Goal: Information Seeking & Learning: Learn about a topic

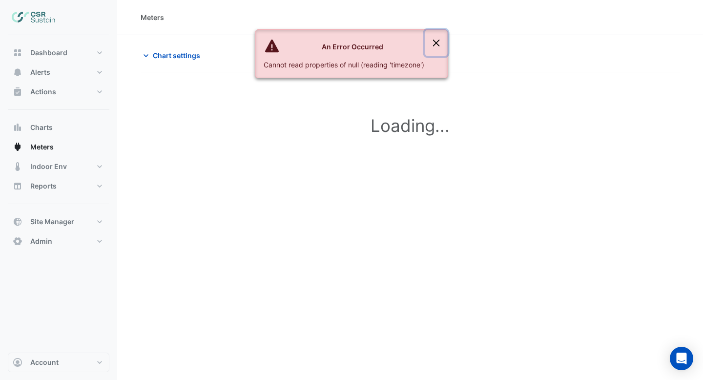
click at [434, 43] on button "Close" at bounding box center [436, 43] width 22 height 26
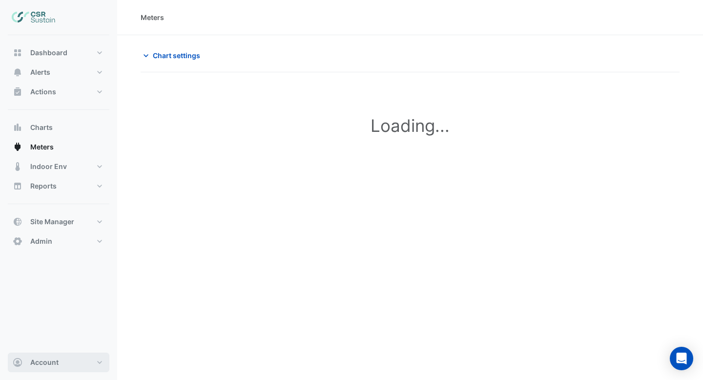
click at [48, 359] on span "Account" at bounding box center [44, 362] width 28 height 10
click at [57, 343] on link "Sign Out" at bounding box center [58, 337] width 93 height 20
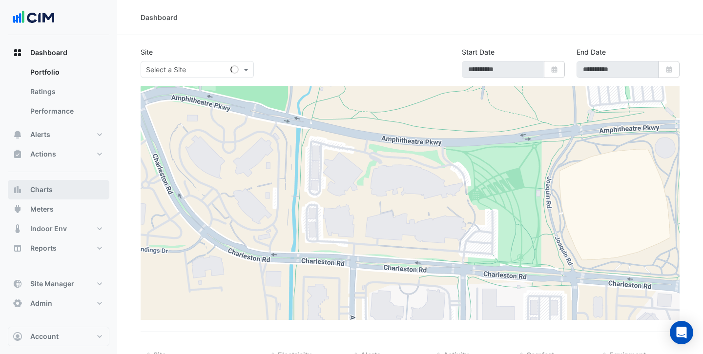
click at [48, 186] on span "Charts" at bounding box center [41, 190] width 22 height 10
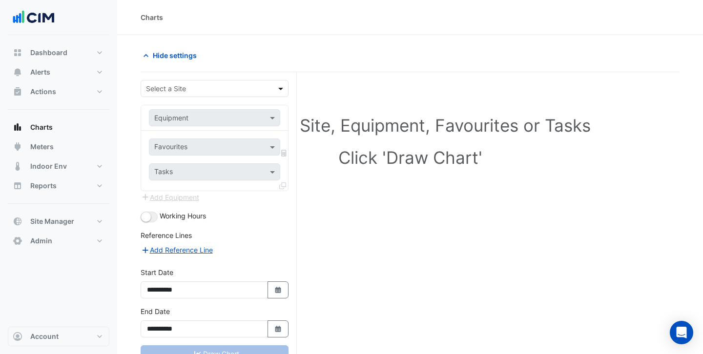
click at [280, 83] on span at bounding box center [282, 88] width 12 height 10
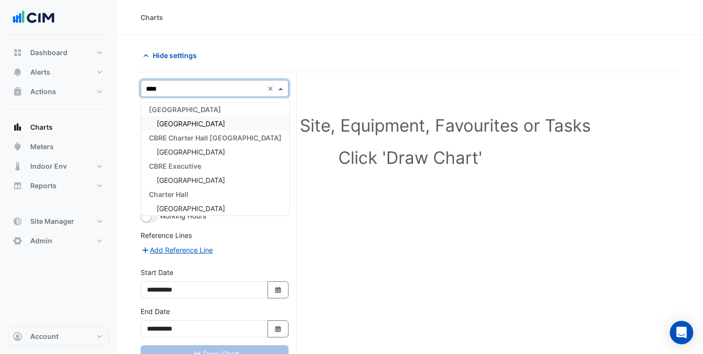
type input "*****"
click at [236, 119] on div "[GEOGRAPHIC_DATA]" at bounding box center [215, 124] width 148 height 14
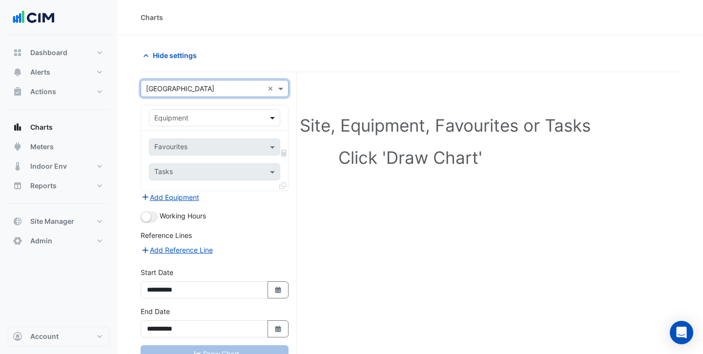
click at [269, 113] on span at bounding box center [273, 118] width 12 height 10
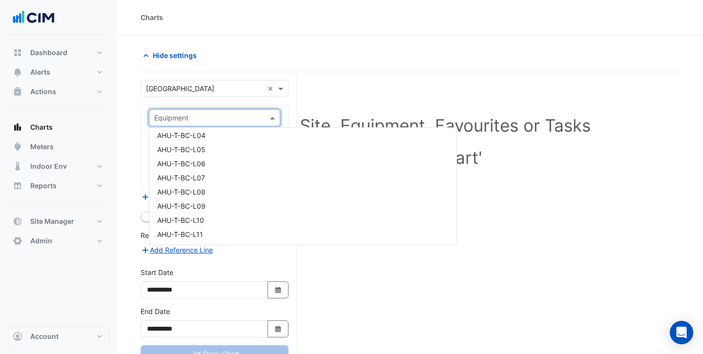
scroll to position [799, 0]
click at [223, 152] on div "AHU-T-BC-L14" at bounding box center [302, 147] width 307 height 14
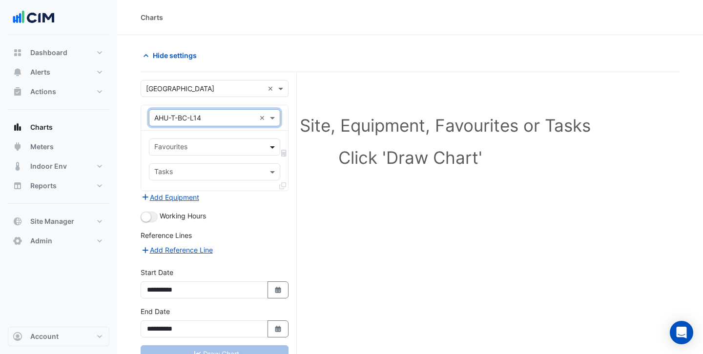
click at [272, 148] on span at bounding box center [273, 147] width 12 height 10
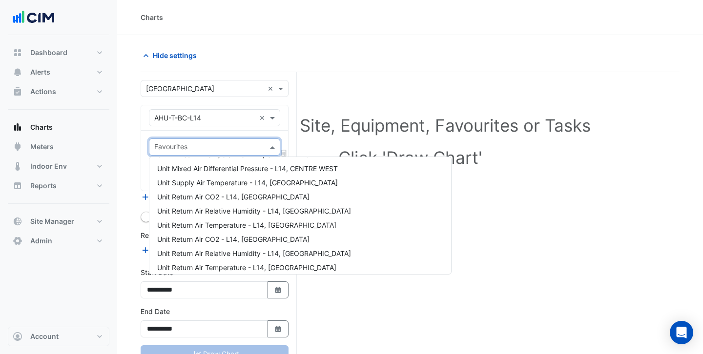
scroll to position [77, 0]
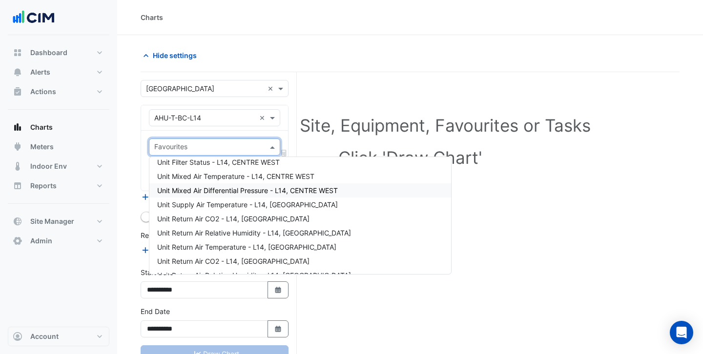
click at [235, 186] on span "Unit Mixed Air Differential Pressure - L14, CENTRE WEST" at bounding box center [247, 190] width 181 height 8
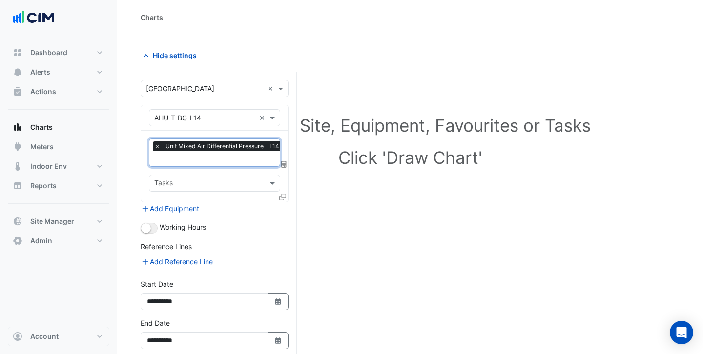
click at [224, 161] on input "text" at bounding box center [241, 160] width 175 height 10
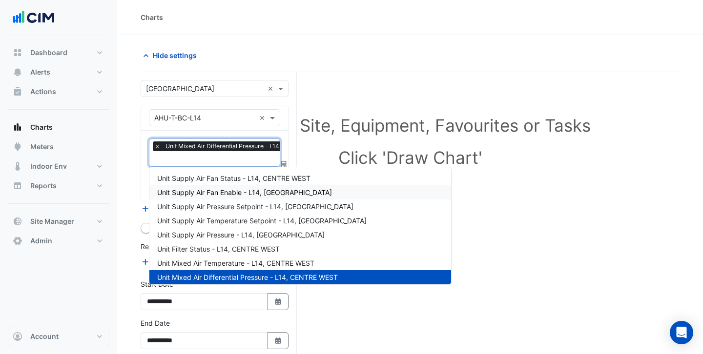
click at [221, 199] on div "Unit Supply Air Fan Enable - L14, CENTRE WEST" at bounding box center [300, 192] width 302 height 14
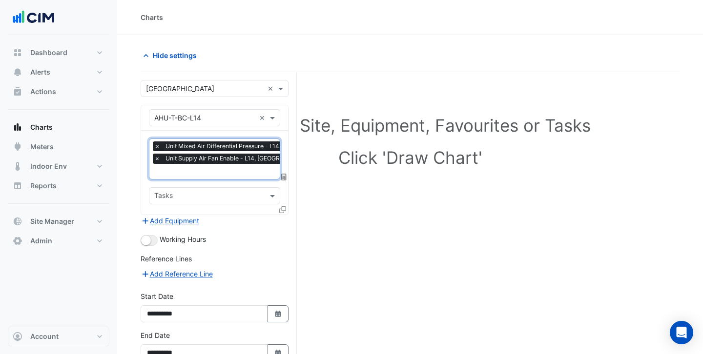
click at [220, 171] on input "text" at bounding box center [241, 172] width 175 height 10
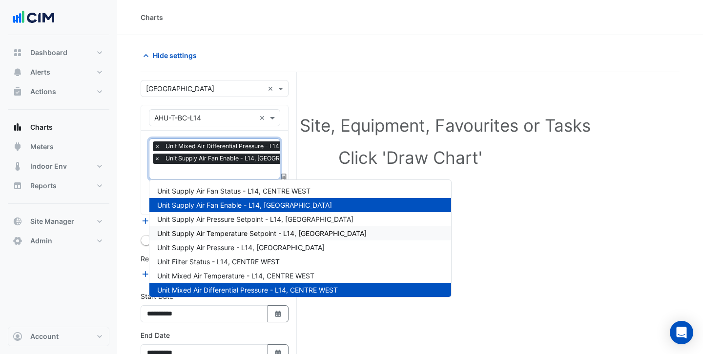
click at [221, 229] on span "Unit Supply Air Temperature Setpoint - L14, CENTRE WEST" at bounding box center [261, 233] width 209 height 8
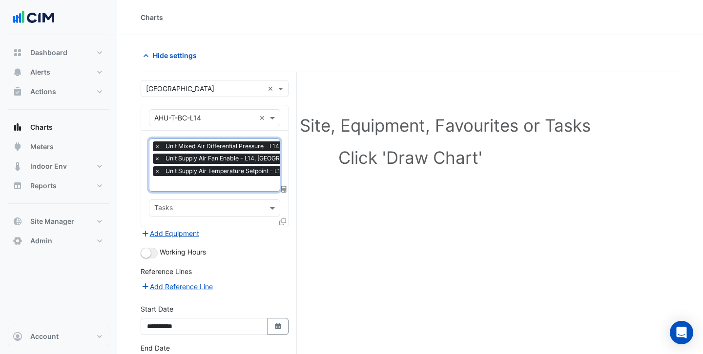
click at [221, 181] on input "text" at bounding box center [253, 185] width 198 height 10
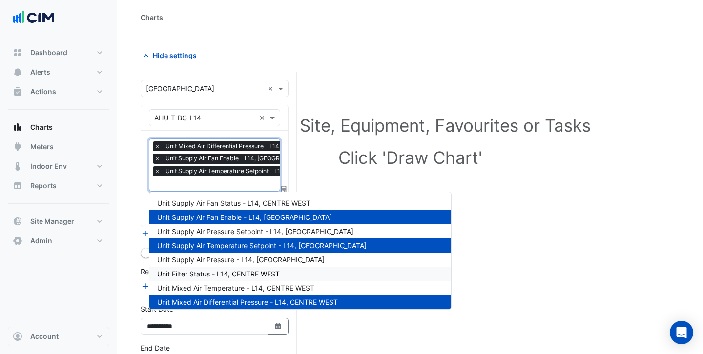
click at [224, 270] on span "Unit Filter Status - L14, CENTRE WEST" at bounding box center [218, 274] width 122 height 8
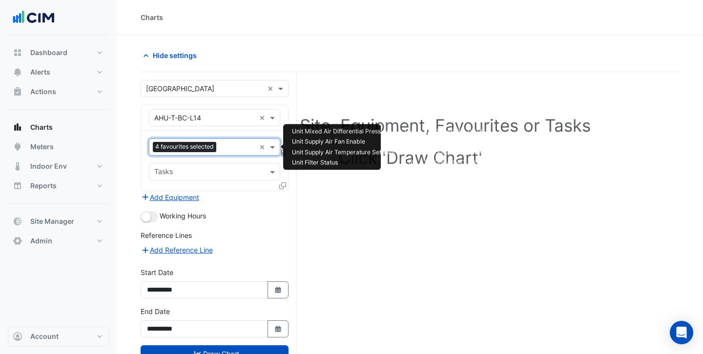
click at [223, 152] on input "text" at bounding box center [237, 148] width 35 height 10
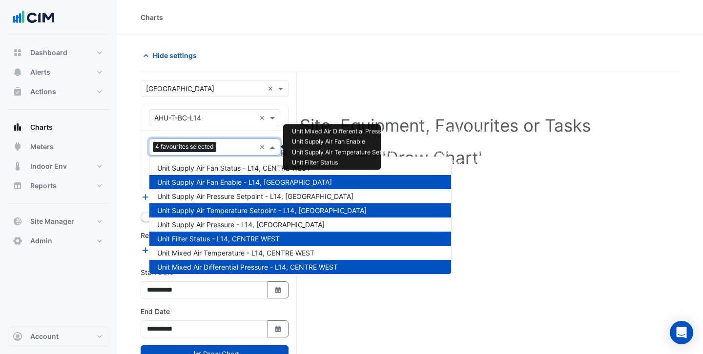
scroll to position [43, 0]
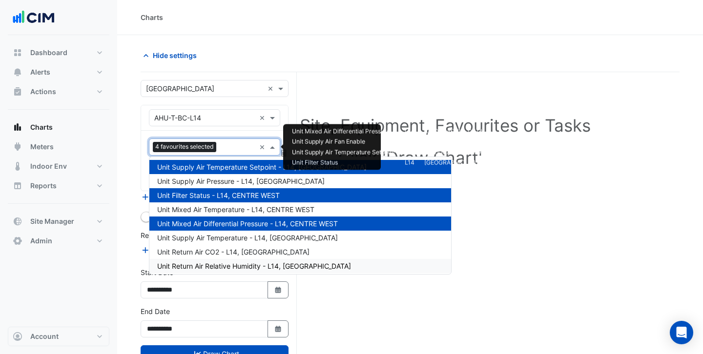
click at [207, 261] on div "Unit Return Air Relative Humidity - L14, NORTH EAST" at bounding box center [300, 266] width 302 height 14
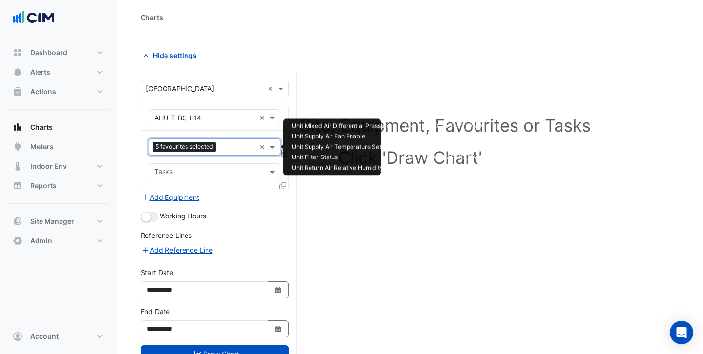
click at [227, 147] on input "text" at bounding box center [238, 148] width 36 height 10
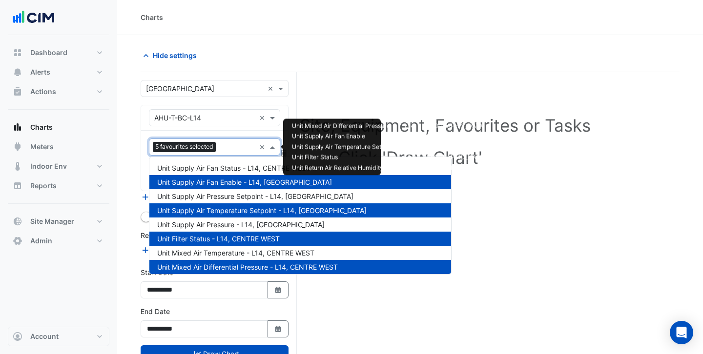
scroll to position [145, 0]
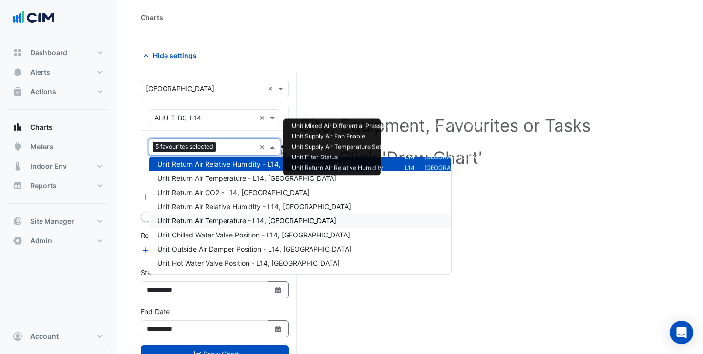
click at [229, 226] on div "Unit Return Air Temperature - L14, SOUTH WEST" at bounding box center [300, 221] width 302 height 14
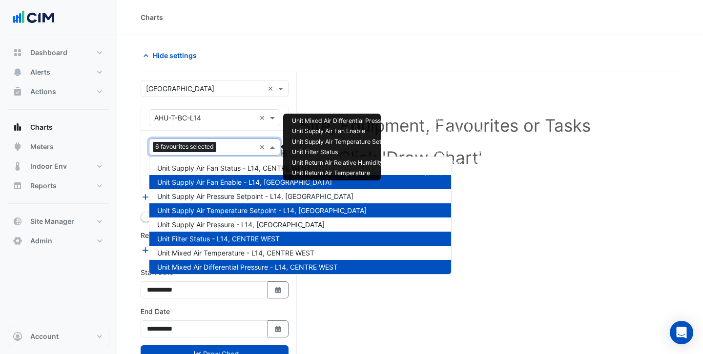
click at [231, 146] on input "text" at bounding box center [237, 148] width 35 height 10
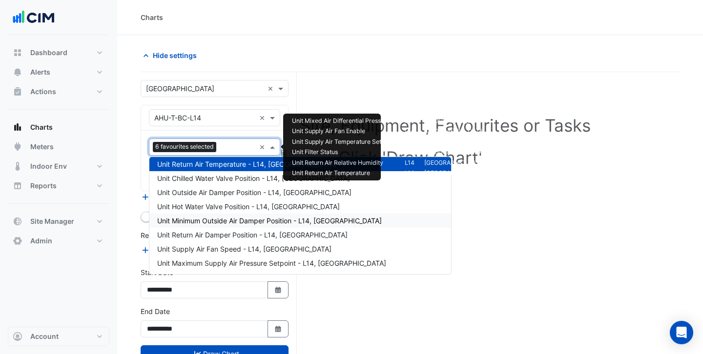
click at [231, 218] on span "Unit Minimum Outside Air Damper Position - L14, CENTRE WEST" at bounding box center [269, 221] width 224 height 8
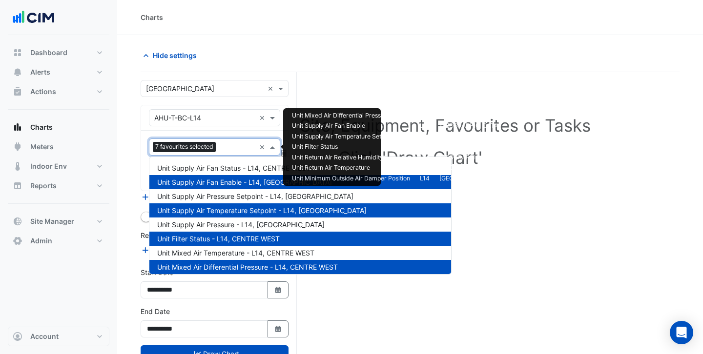
click at [229, 147] on input "text" at bounding box center [238, 148] width 36 height 10
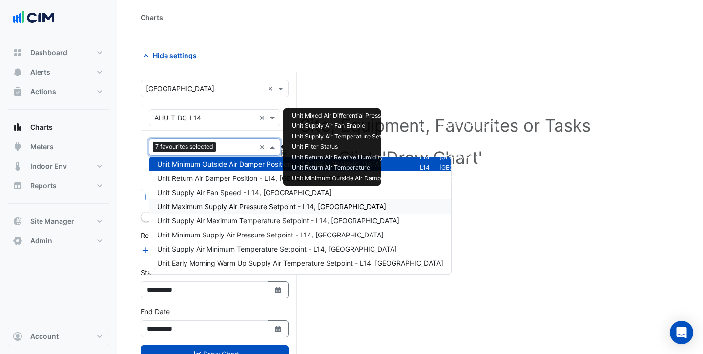
click at [230, 207] on span "Unit Maximum Supply Air Pressure Setpoint - L14, CENTRE WEST" at bounding box center [271, 207] width 229 height 8
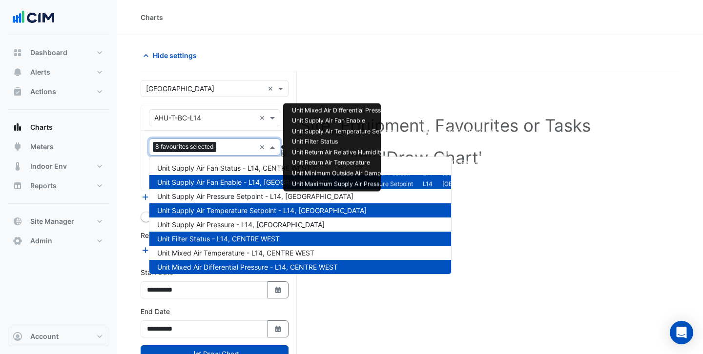
click at [226, 148] on input "text" at bounding box center [237, 148] width 35 height 10
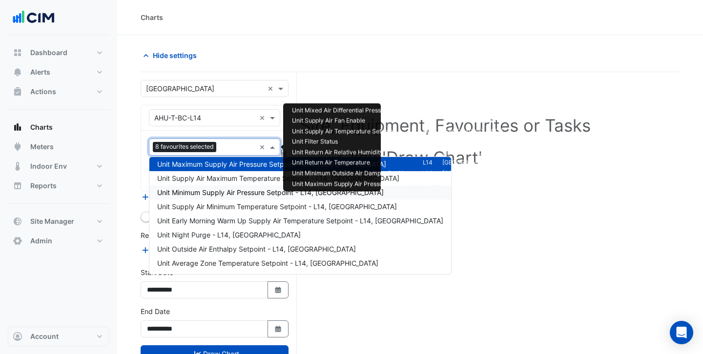
click at [233, 198] on div "Unit Minimum Supply Air Pressure Setpoint - L14, CENTRE WEST" at bounding box center [300, 192] width 302 height 14
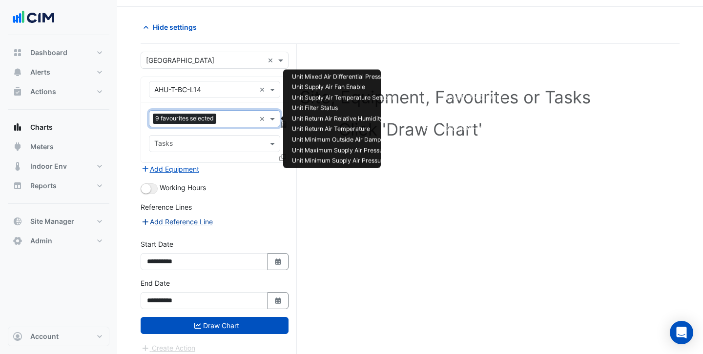
scroll to position [37, 0]
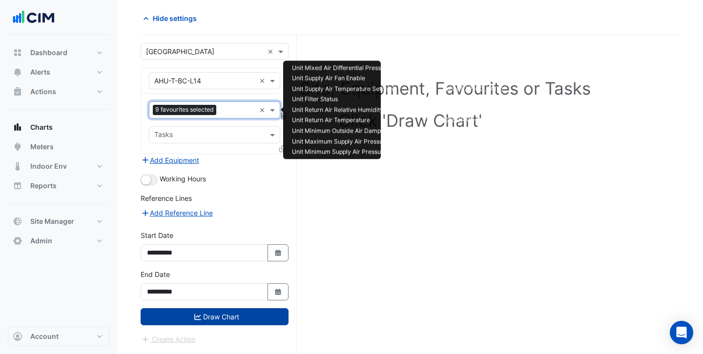
click at [212, 312] on button "Draw Chart" at bounding box center [215, 316] width 148 height 17
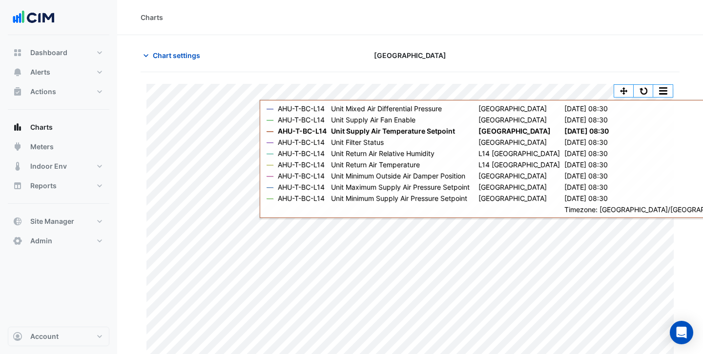
scroll to position [21, 0]
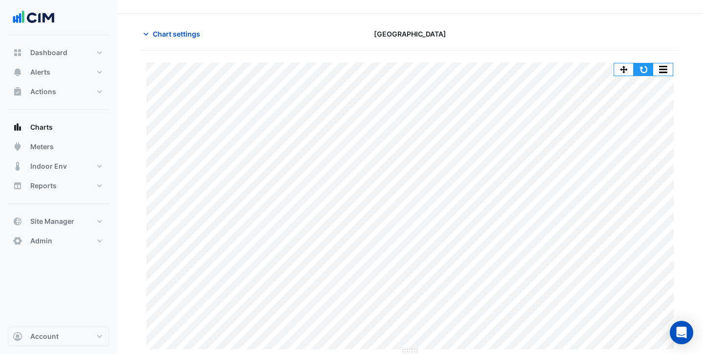
click at [647, 70] on button "button" at bounding box center [643, 69] width 20 height 12
click at [170, 34] on span "Chart settings" at bounding box center [176, 34] width 47 height 10
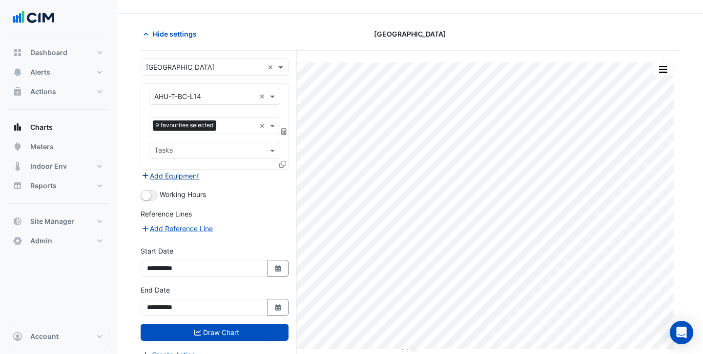
click at [181, 175] on button "Add Equipment" at bounding box center [170, 175] width 59 height 11
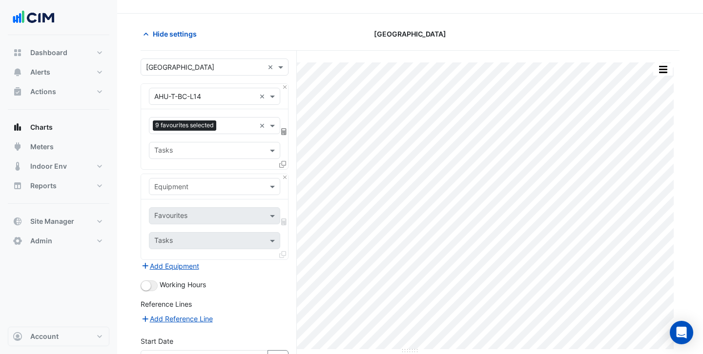
click at [187, 189] on input "text" at bounding box center [204, 187] width 101 height 10
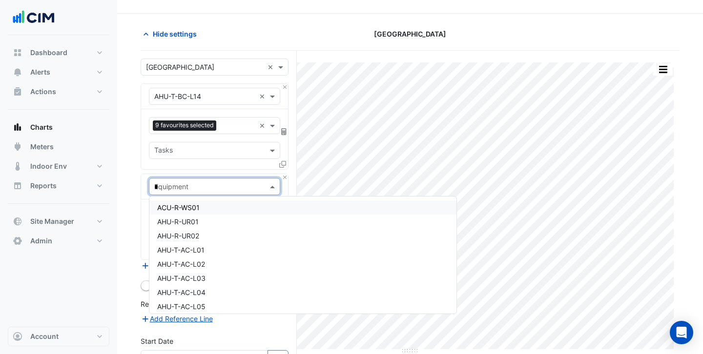
type input "**"
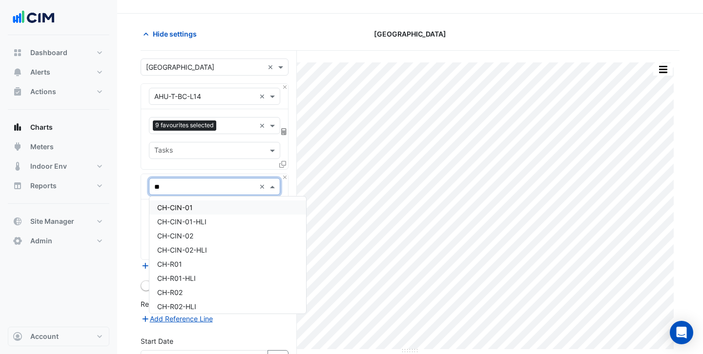
click at [179, 210] on span "CH-CIN-01" at bounding box center [175, 207] width 36 height 8
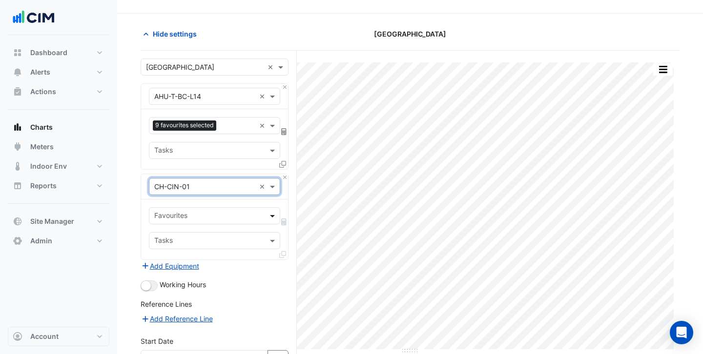
click at [272, 216] on span at bounding box center [273, 216] width 12 height 10
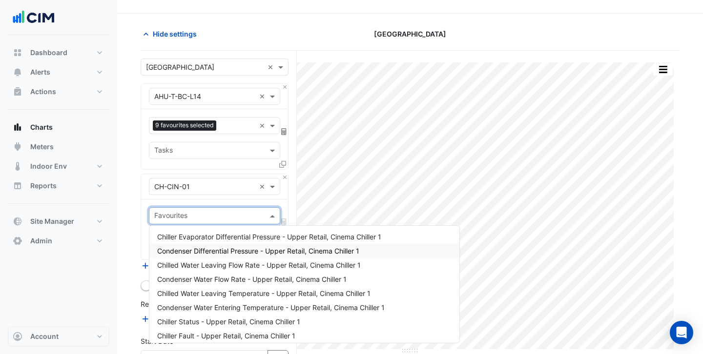
click at [256, 244] on div "Condenser Differential Pressure - Upper Retail, Cinema Chiller 1" at bounding box center [304, 251] width 310 height 14
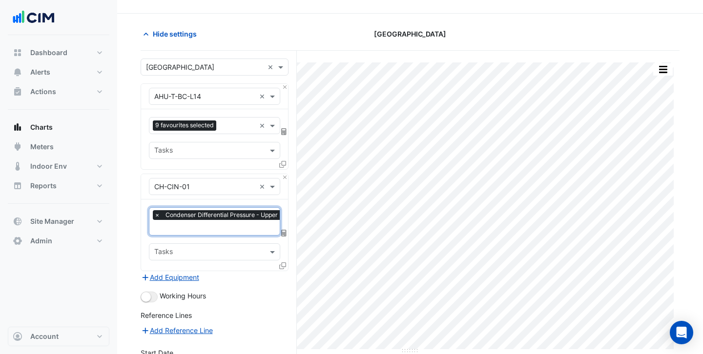
click at [246, 230] on input "text" at bounding box center [251, 229] width 194 height 10
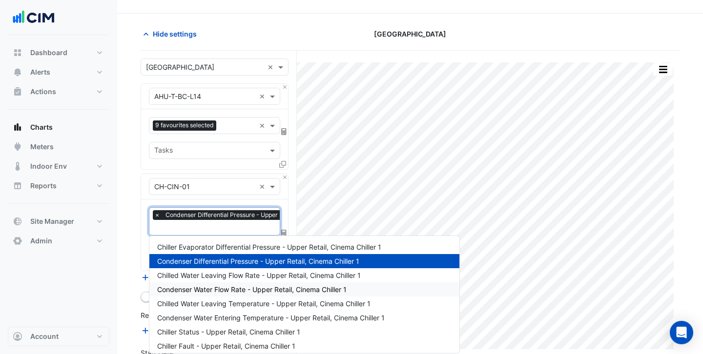
click at [245, 288] on span "Condenser Water Flow Rate - Upper Retail, Cinema Chiller 1" at bounding box center [251, 289] width 189 height 8
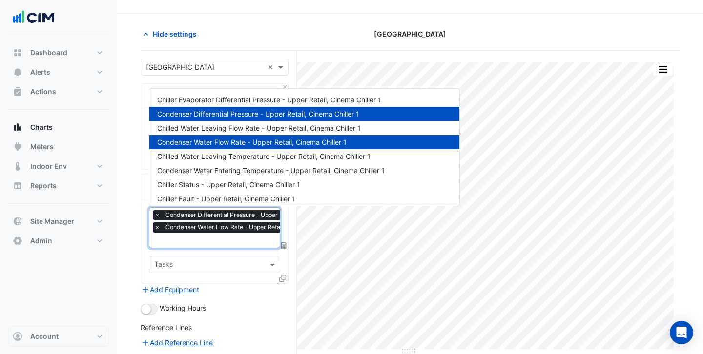
click at [240, 244] on input "text" at bounding box center [251, 241] width 194 height 10
click at [248, 187] on span "Chiller Status - Upper Retail, Cinema Chiller 1" at bounding box center [228, 185] width 143 height 8
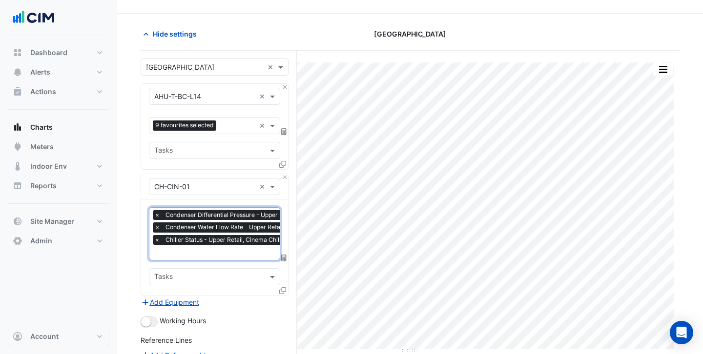
click at [238, 254] on input "text" at bounding box center [251, 253] width 194 height 10
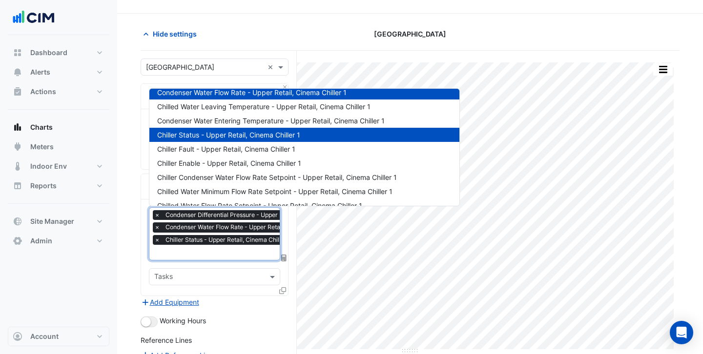
scroll to position [79, 0]
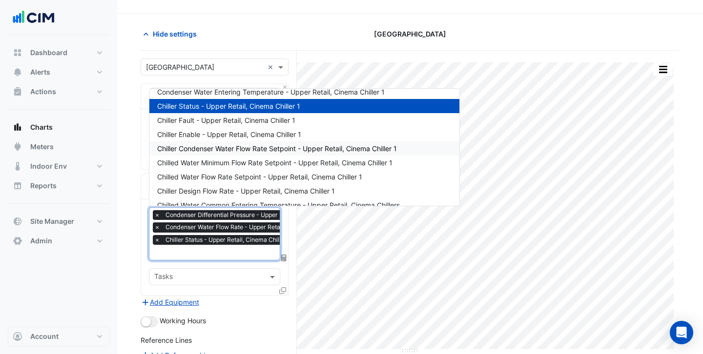
click at [254, 149] on span "Chiller Condenser Water Flow Rate Setpoint - Upper Retail, Cinema Chiller 1" at bounding box center [277, 148] width 240 height 8
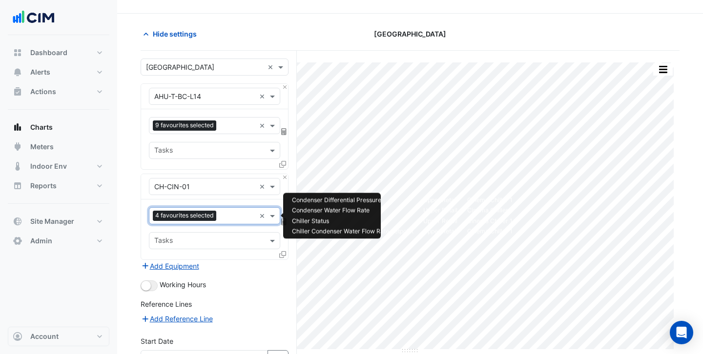
click at [237, 243] on input "text" at bounding box center [208, 242] width 109 height 10
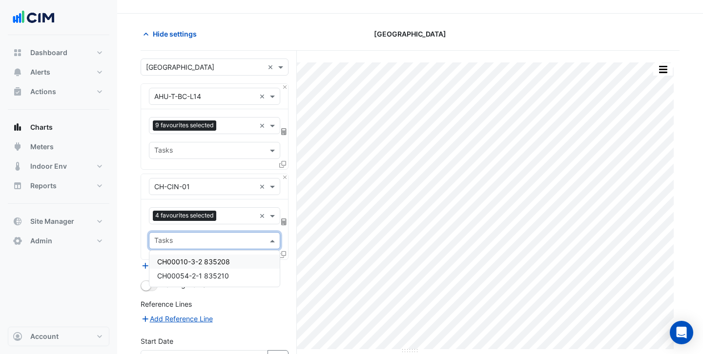
click at [120, 209] on section "Hide settings Raine Square Split by Unit Split All Print Save as JPEG Save as P…" at bounding box center [410, 236] width 586 height 445
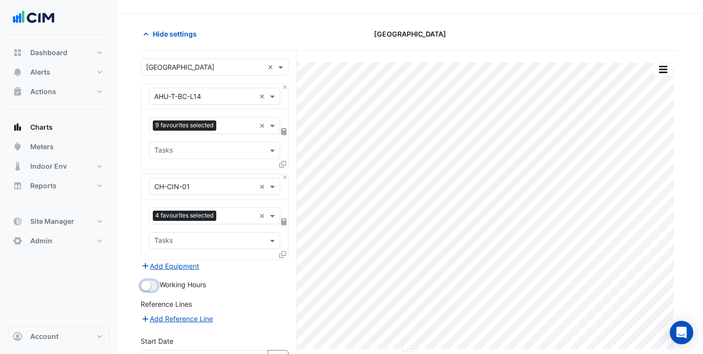
click at [152, 285] on button "button" at bounding box center [149, 286] width 17 height 11
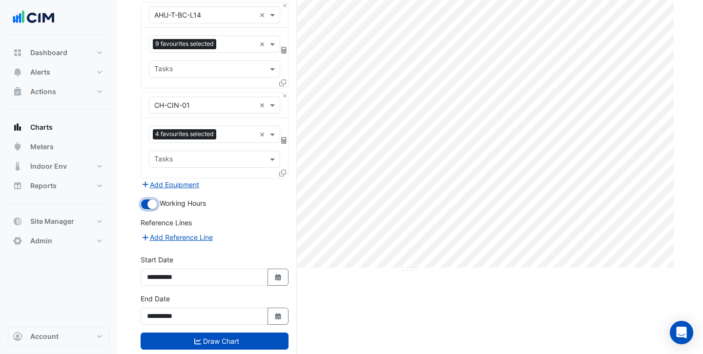
scroll to position [125, 0]
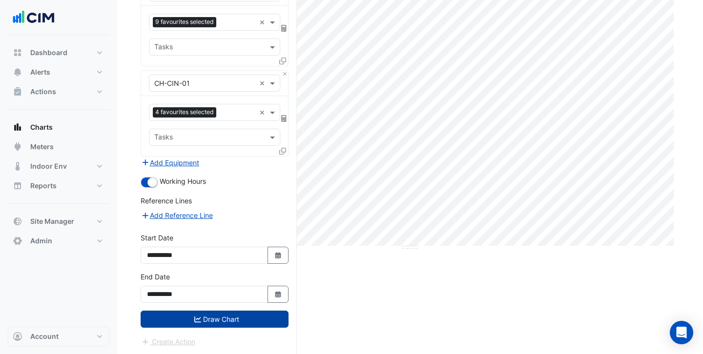
click at [210, 322] on button "Draw Chart" at bounding box center [215, 319] width 148 height 17
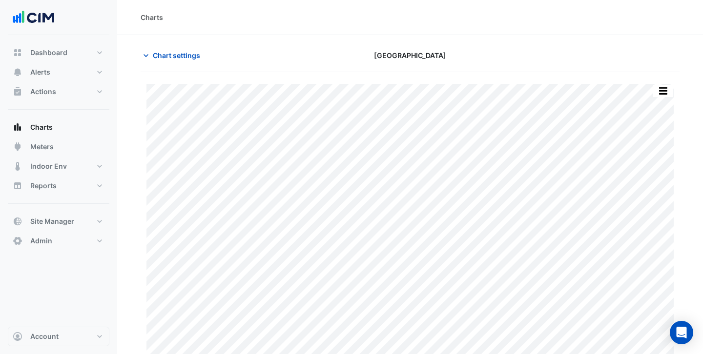
scroll to position [21, 0]
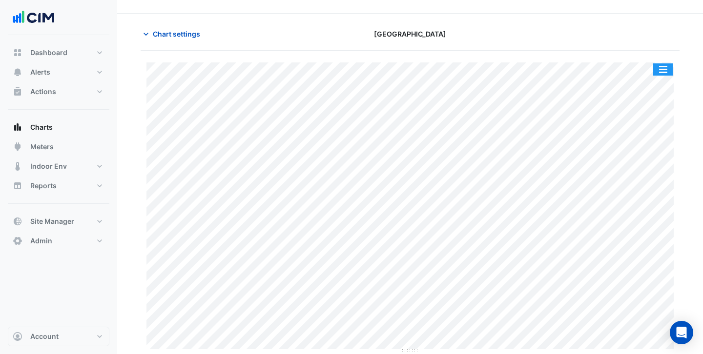
click at [665, 64] on button "button" at bounding box center [663, 69] width 20 height 12
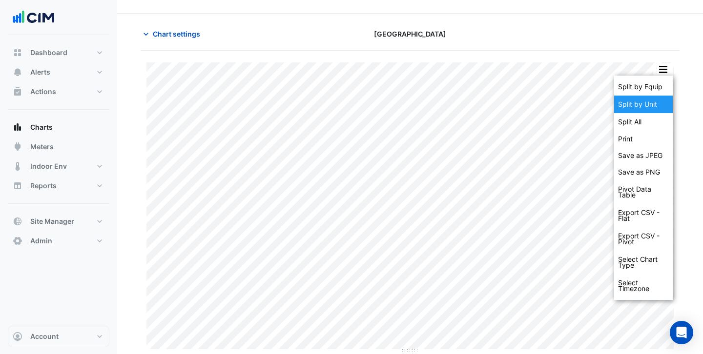
click at [653, 102] on div "Split by Unit" at bounding box center [643, 105] width 59 height 18
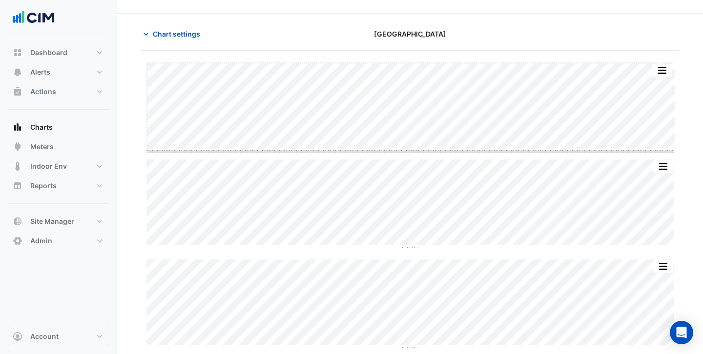
drag, startPoint x: 407, startPoint y: 150, endPoint x: 407, endPoint y: 252, distance: 102.5
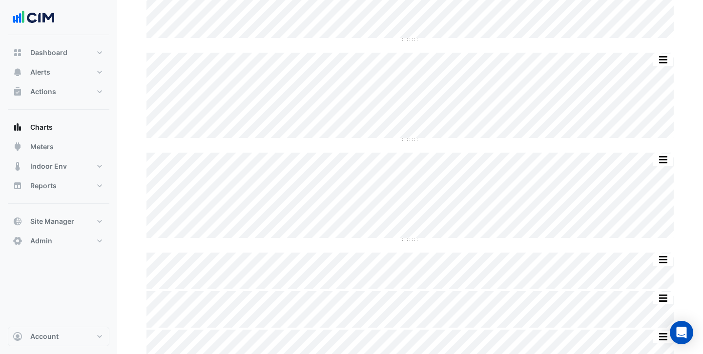
scroll to position [451, 0]
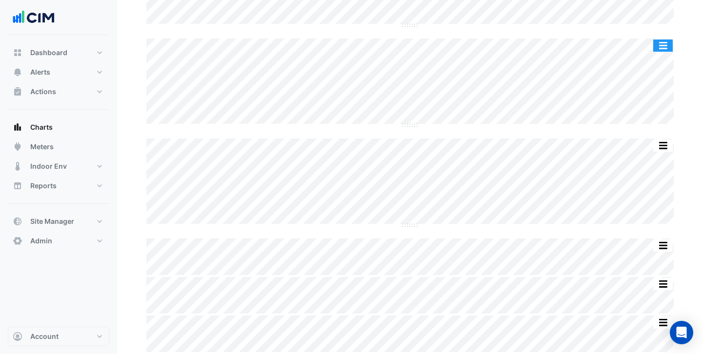
click at [667, 43] on button "button" at bounding box center [663, 46] width 20 height 12
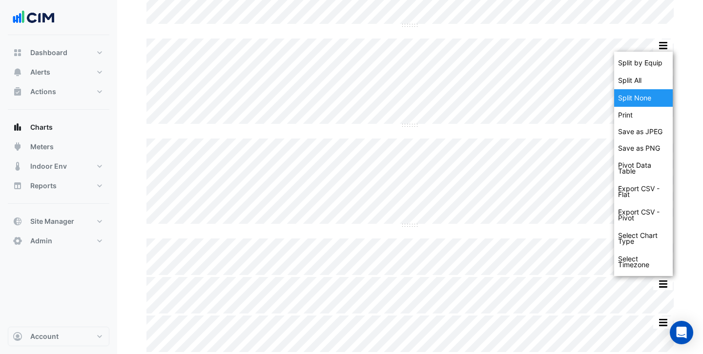
click at [641, 96] on div "Split None" at bounding box center [643, 98] width 59 height 18
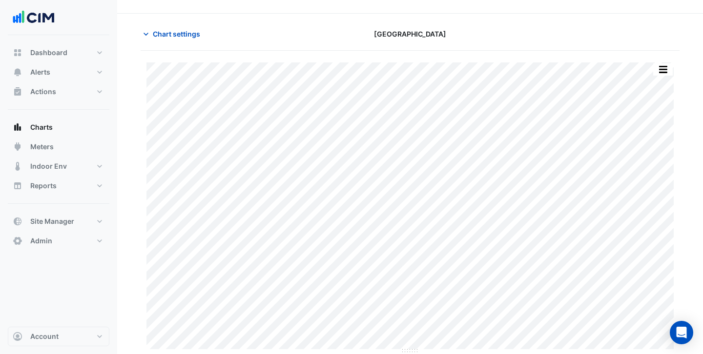
scroll to position [21, 0]
click at [61, 70] on button "Alerts" at bounding box center [59, 72] width 102 height 20
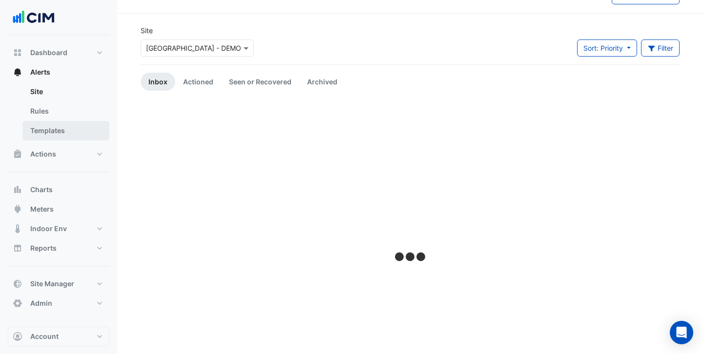
click at [65, 135] on link "Templates" at bounding box center [65, 131] width 87 height 20
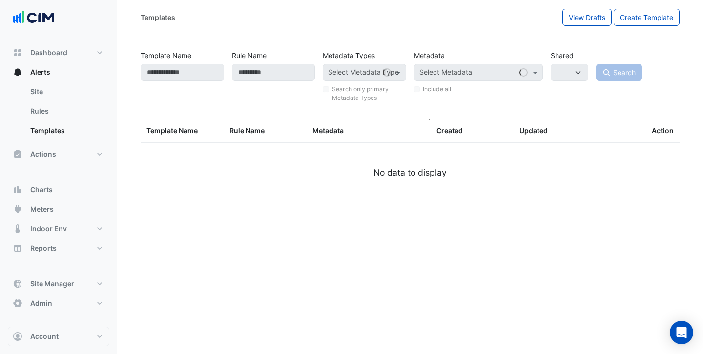
select select
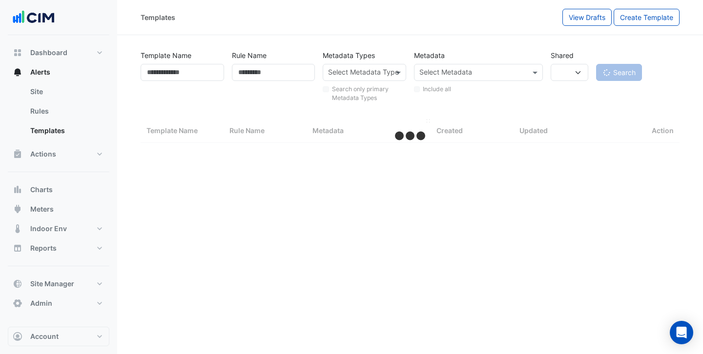
select select "***"
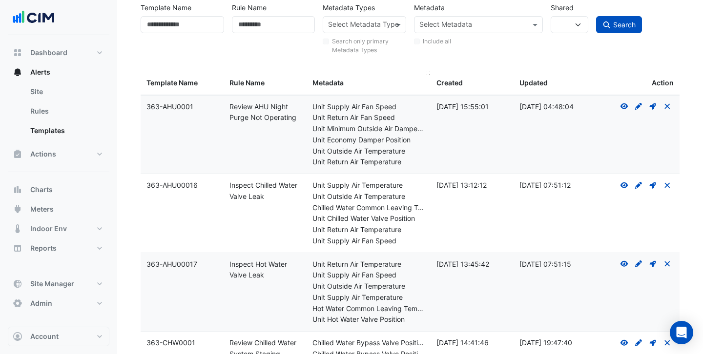
scroll to position [61, 0]
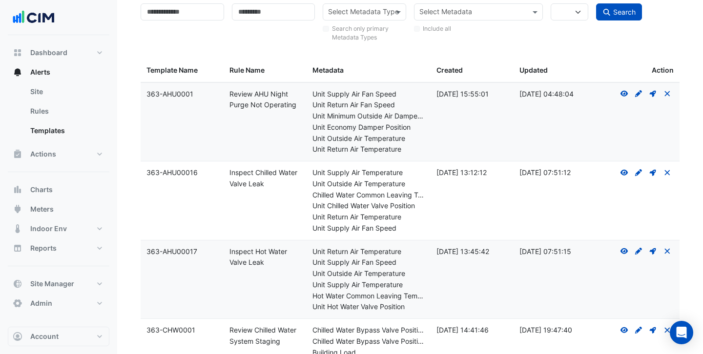
drag, startPoint x: 271, startPoint y: 184, endPoint x: 230, endPoint y: 175, distance: 42.5
click at [230, 175] on div "Rule Name: Inspect Chilled Water Valve Leak" at bounding box center [264, 178] width 71 height 22
drag, startPoint x: 267, startPoint y: 263, endPoint x: 228, endPoint y: 253, distance: 40.2
click at [228, 253] on datatable-body-cell "Rule Name: Inspect Hot Water Valve Leak" at bounding box center [265, 280] width 83 height 79
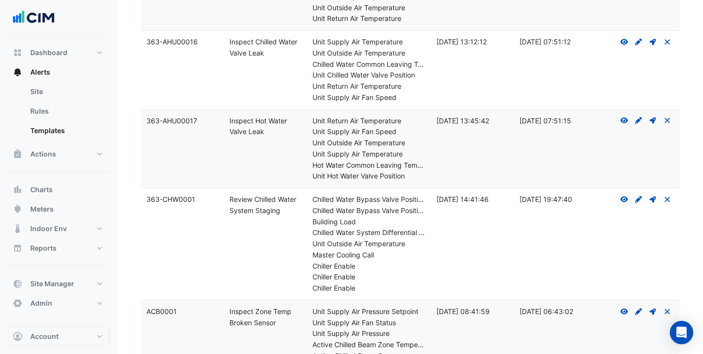
scroll to position [265, 0]
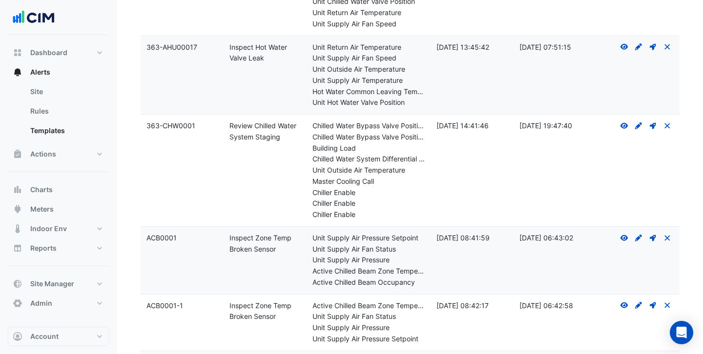
drag, startPoint x: 287, startPoint y: 139, endPoint x: 223, endPoint y: 124, distance: 66.1
click at [223, 124] on div "Template Name: 363-CHW0001 Rule Name: Review Chilled Water System Staging Metad…" at bounding box center [410, 171] width 539 height 112
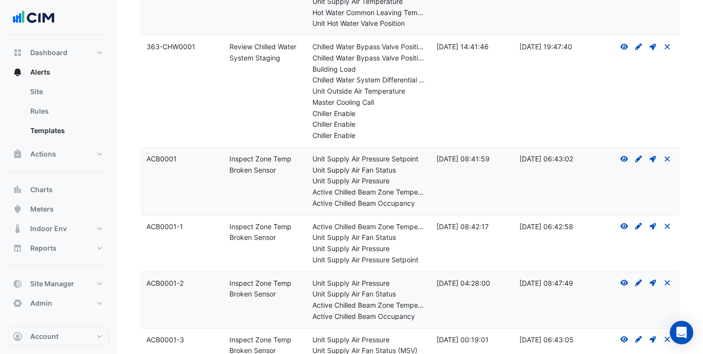
drag, startPoint x: 276, startPoint y: 166, endPoint x: 220, endPoint y: 158, distance: 56.2
click at [220, 158] on div "Template Name: ACB0001 Rule Name: Inspect Zone Temp Broken Sensor Metadata: Uni…" at bounding box center [410, 181] width 539 height 67
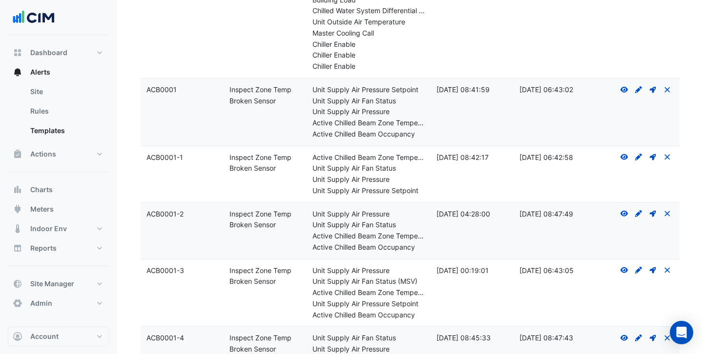
scroll to position [443, 0]
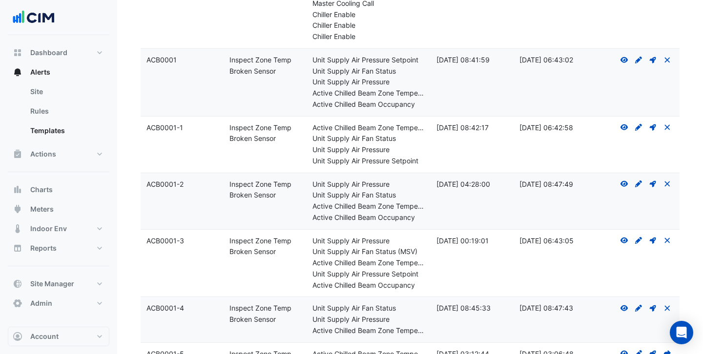
click at [277, 215] on datatable-body-cell "Rule Name: Inspect Zone Temp Broken Sensor" at bounding box center [265, 201] width 83 height 56
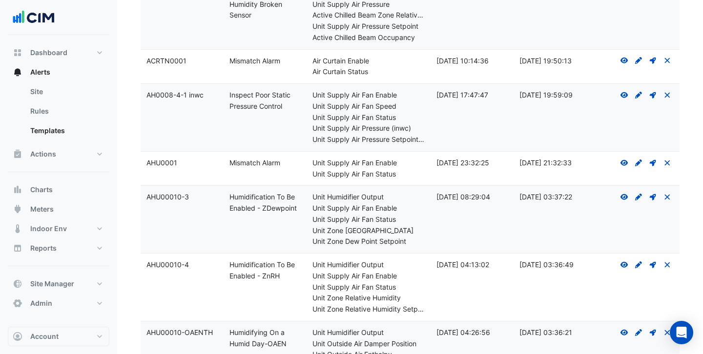
scroll to position [1019, 0]
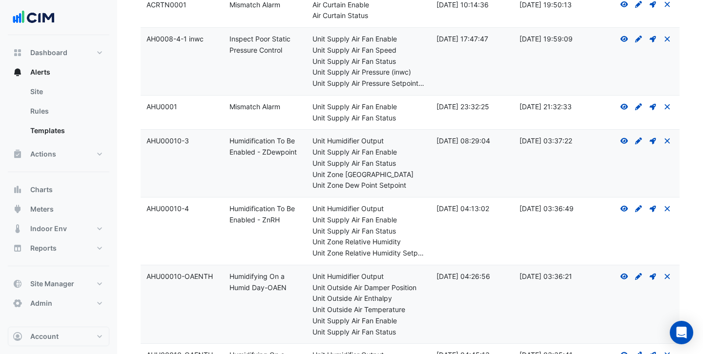
drag, startPoint x: 288, startPoint y: 108, endPoint x: 214, endPoint y: 109, distance: 74.2
click at [214, 109] on div "Template Name: AHU0001 Rule Name: Mismatch Alarm Metadata: Unit Supply Air Fan …" at bounding box center [410, 113] width 539 height 34
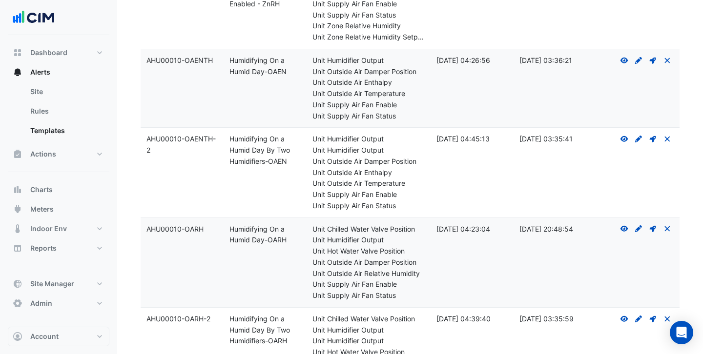
scroll to position [1363, 0]
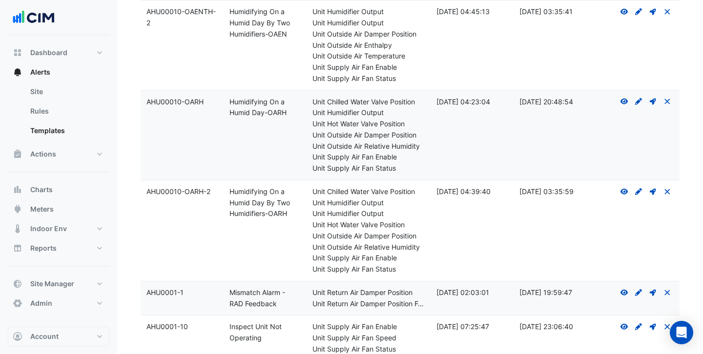
drag, startPoint x: 291, startPoint y: 220, endPoint x: 232, endPoint y: 191, distance: 65.5
click at [232, 191] on datatable-body-cell "Rule Name: Humidifying On a Humid Day By Two Humidifiers-OARH" at bounding box center [265, 231] width 83 height 101
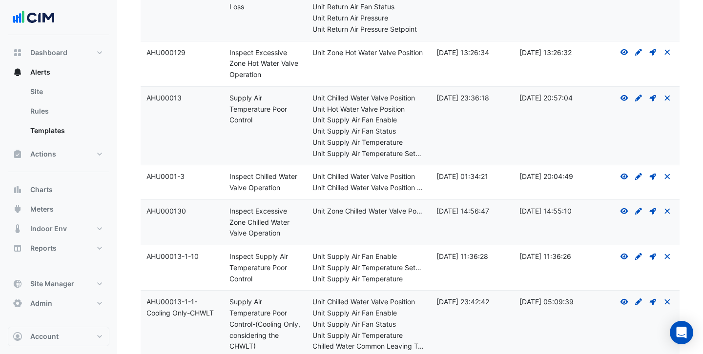
scroll to position [6208, 0]
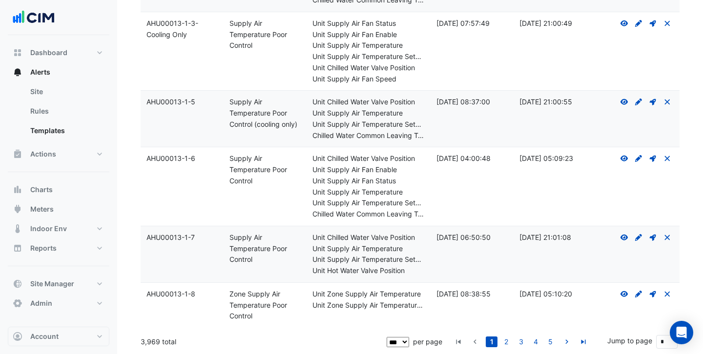
drag, startPoint x: 159, startPoint y: 345, endPoint x: 141, endPoint y: 345, distance: 17.6
click at [141, 345] on div "3,969 total" at bounding box center [263, 342] width 244 height 24
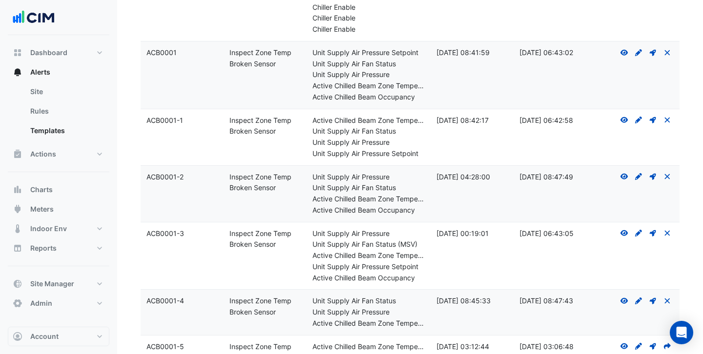
scroll to position [434, 0]
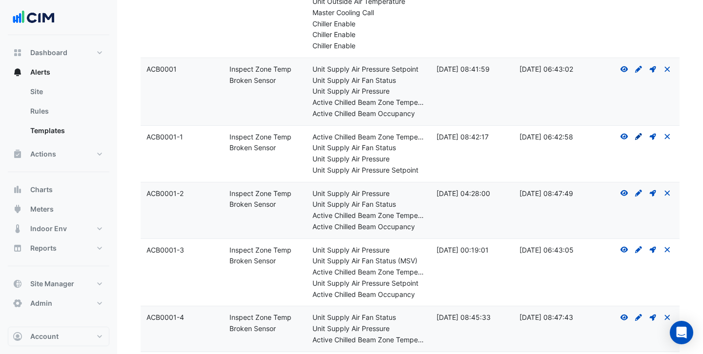
click at [636, 134] on icon "Create Draft - to edit a template, you first need to create a draft, and then s…" at bounding box center [638, 136] width 9 height 7
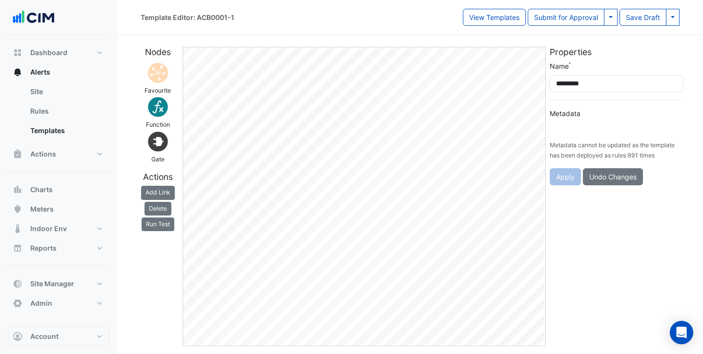
type input "**********"
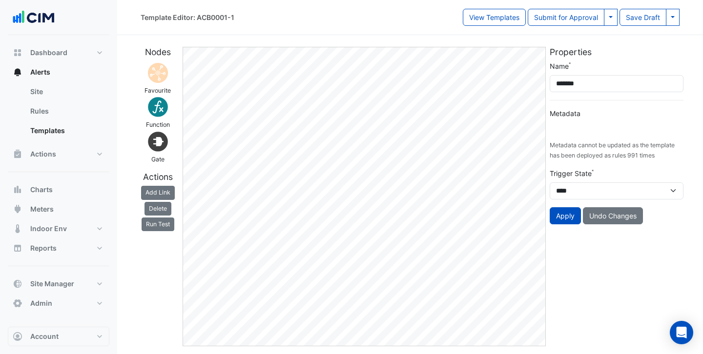
type input "**********"
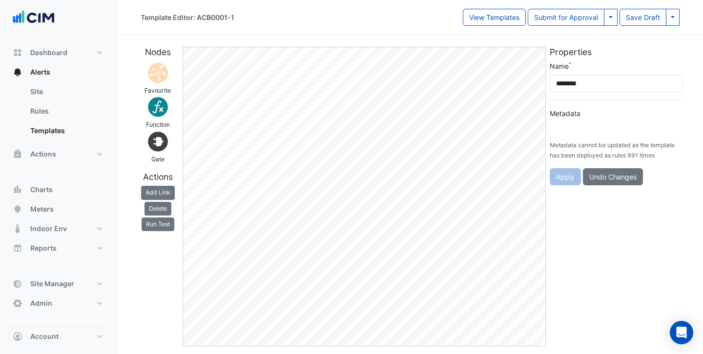
type input "**********"
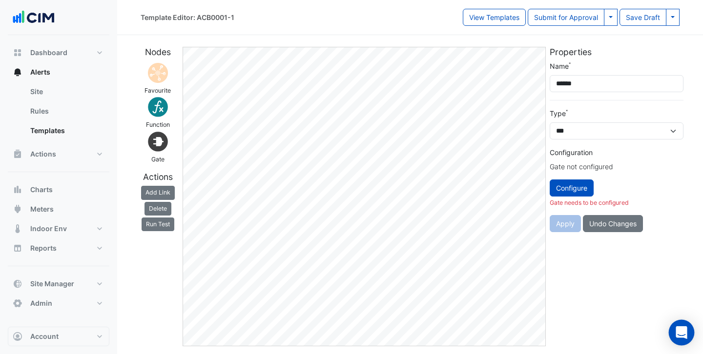
click at [678, 323] on div "Open Intercom Messenger" at bounding box center [682, 333] width 26 height 26
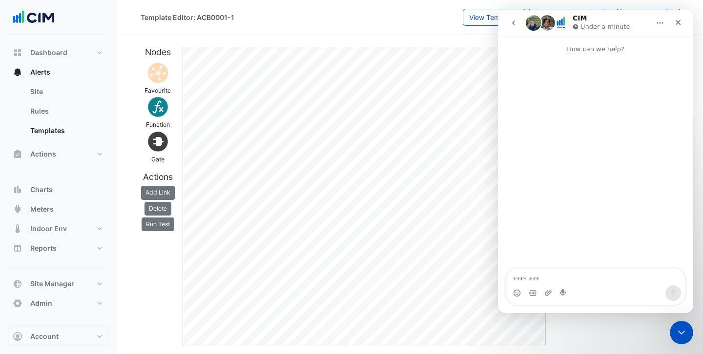
click at [546, 281] on textarea "Message…" at bounding box center [595, 277] width 179 height 17
click at [519, 275] on textarea "Message…" at bounding box center [595, 277] width 179 height 17
click at [686, 334] on div "Close Intercom Messenger" at bounding box center [679, 331] width 23 height 23
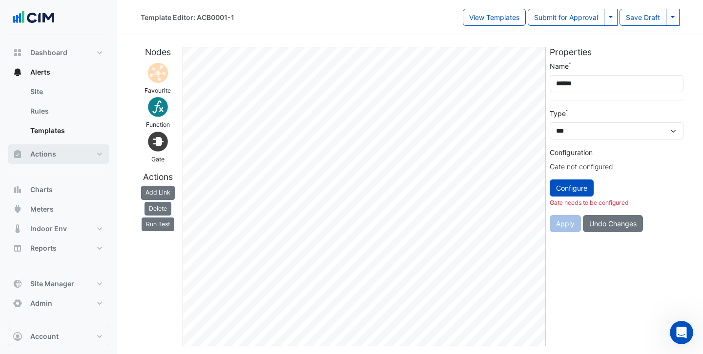
click at [49, 160] on button "Actions" at bounding box center [59, 154] width 102 height 20
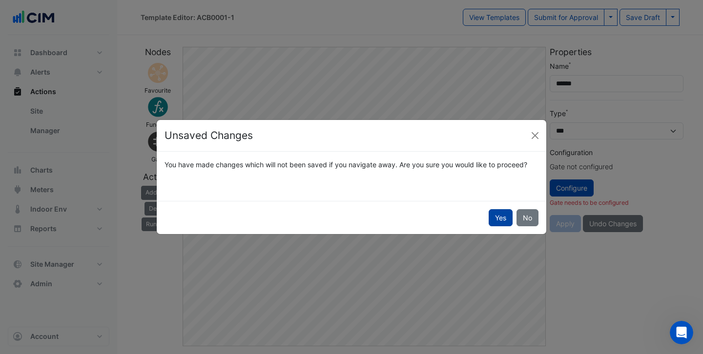
click at [507, 221] on button "Yes" at bounding box center [500, 217] width 24 height 17
click at [497, 224] on button "Yes" at bounding box center [500, 217] width 24 height 17
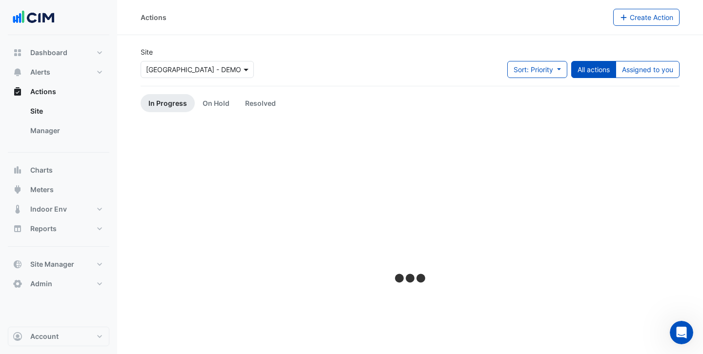
click at [245, 66] on span at bounding box center [247, 69] width 12 height 10
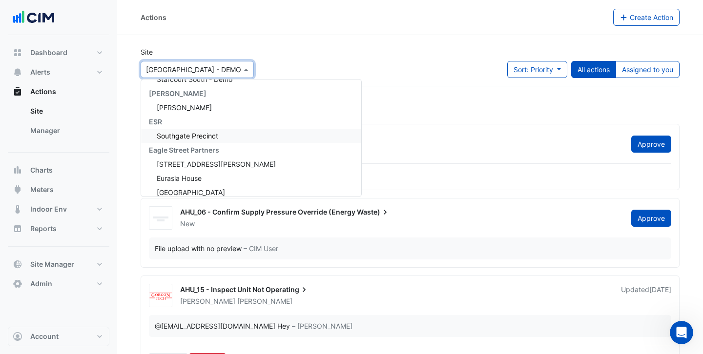
scroll to position [6731, 0]
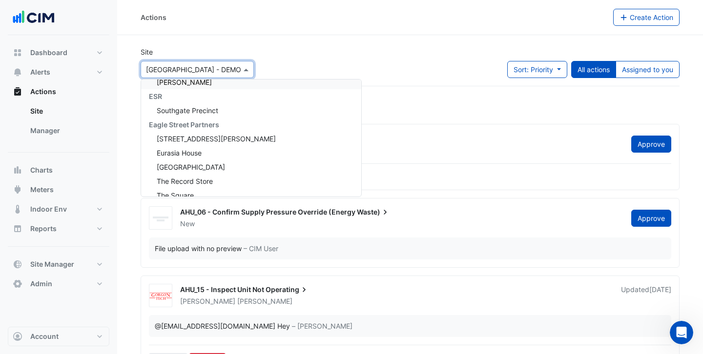
click at [286, 56] on div "Site × Nakatomi Plaza - DEMO 141 Walker Street Security 141 Walker Street 151 P…" at bounding box center [410, 66] width 550 height 39
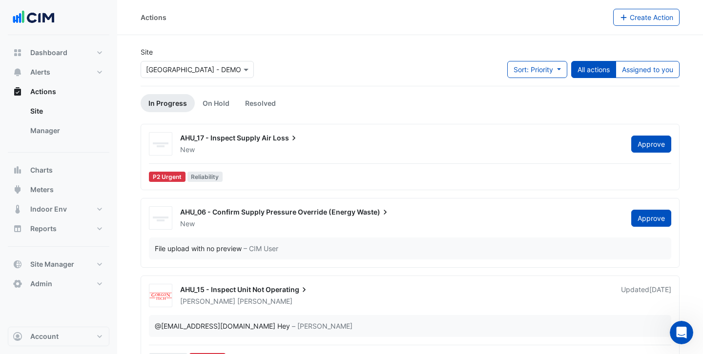
click at [49, 141] on ul "Site Manager" at bounding box center [59, 123] width 102 height 43
click at [49, 133] on link "Manager" at bounding box center [65, 131] width 87 height 20
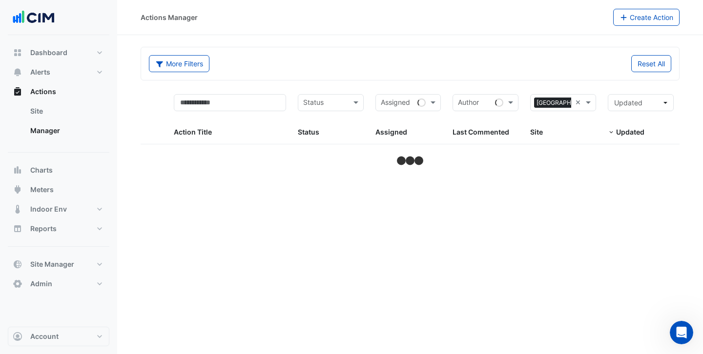
select select "***"
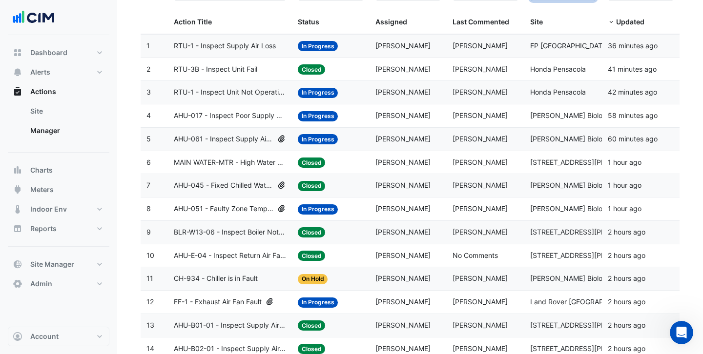
scroll to position [143, 0]
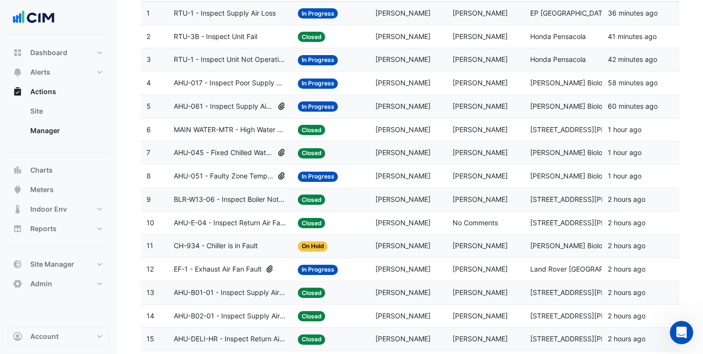
click at [246, 111] on span "AHU-061 - Inspect Supply Air Fan Fault" at bounding box center [224, 106] width 100 height 11
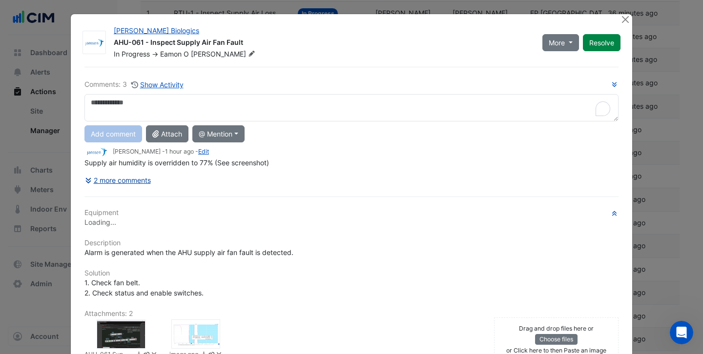
click at [140, 181] on button "2 more comments" at bounding box center [117, 180] width 67 height 17
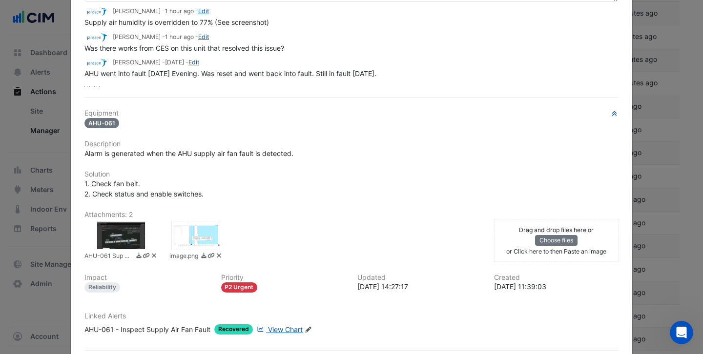
scroll to position [0, 0]
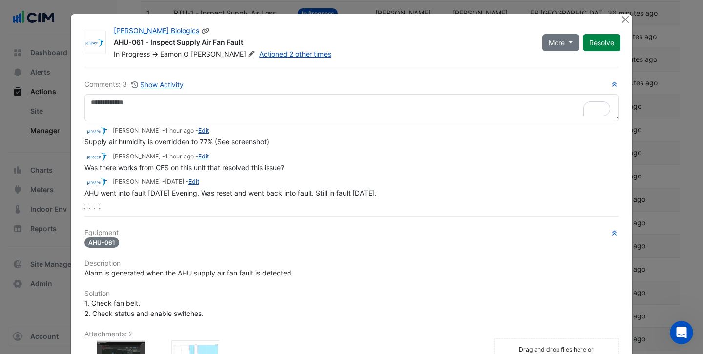
drag, startPoint x: 151, startPoint y: 42, endPoint x: 232, endPoint y: 44, distance: 81.0
click at [232, 44] on div "AHU-061 - Inspect Supply Air Fan Fault" at bounding box center [322, 44] width 417 height 12
click at [359, 43] on div "AHU-061 - Inspect Supply Air Fan Fault" at bounding box center [322, 44] width 417 height 12
click at [248, 57] on icon at bounding box center [251, 54] width 7 height 6
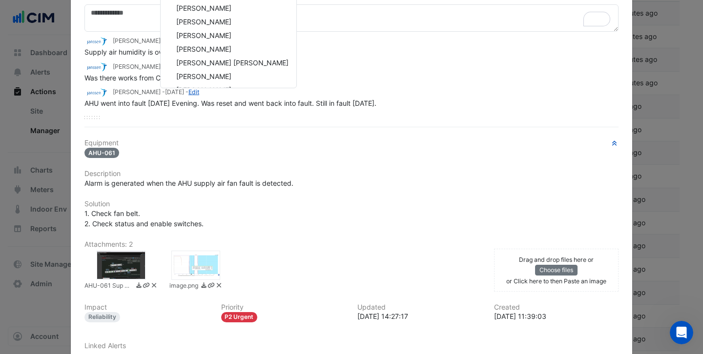
scroll to position [269, 0]
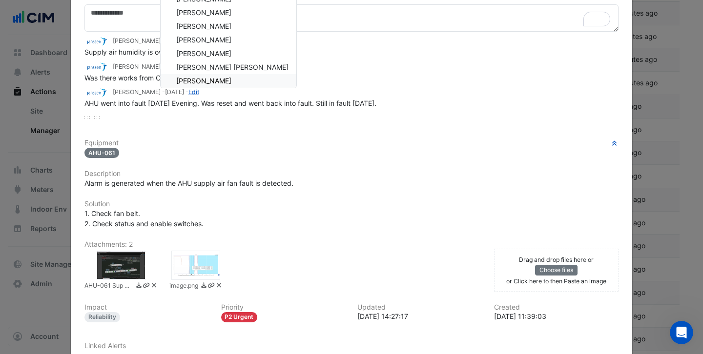
click at [340, 122] on div "Comments: 3 Show Activity Simon Jeffers - 1 hour ago - Edit Supply air humidity…" at bounding box center [352, 193] width 546 height 432
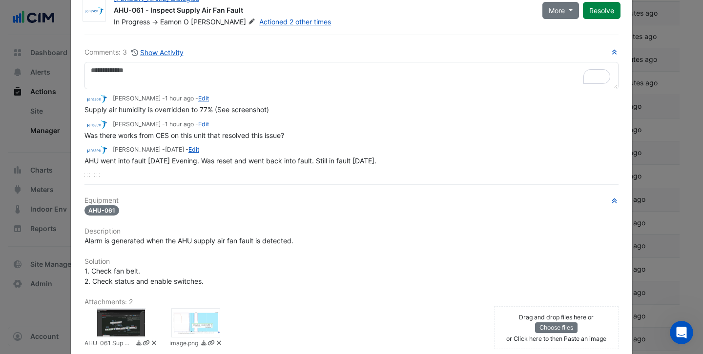
scroll to position [23, 0]
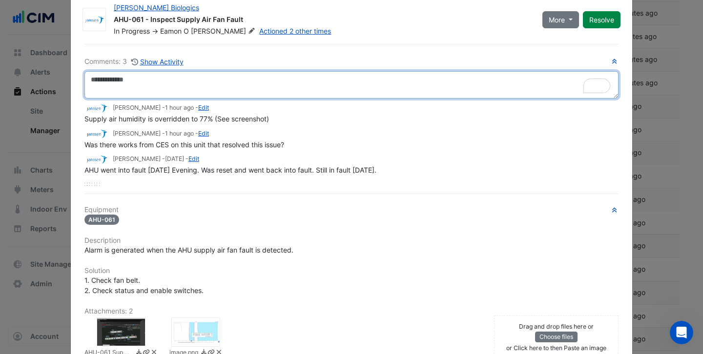
click at [183, 94] on textarea "To enrich screen reader interactions, please activate Accessibility in Grammarl…" at bounding box center [351, 84] width 534 height 27
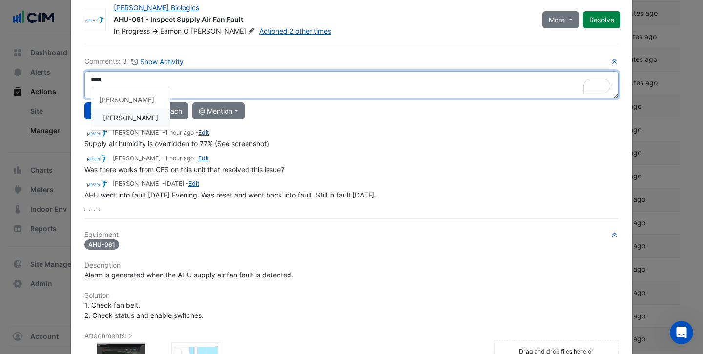
click at [135, 119] on div "Comments: 3 Show Activity **** JnJ Janssen Mike Ahern Add comment Attach @ Ment…" at bounding box center [351, 133] width 534 height 155
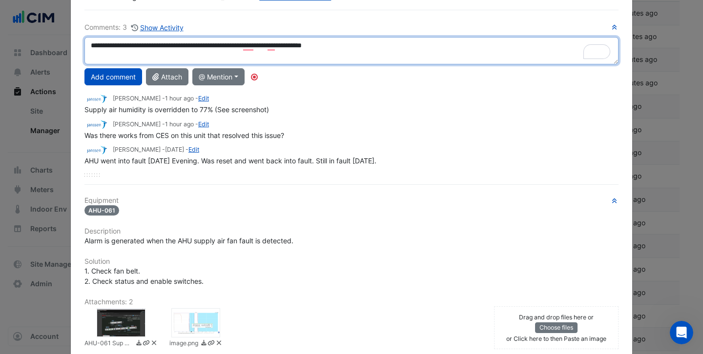
scroll to position [161, 0]
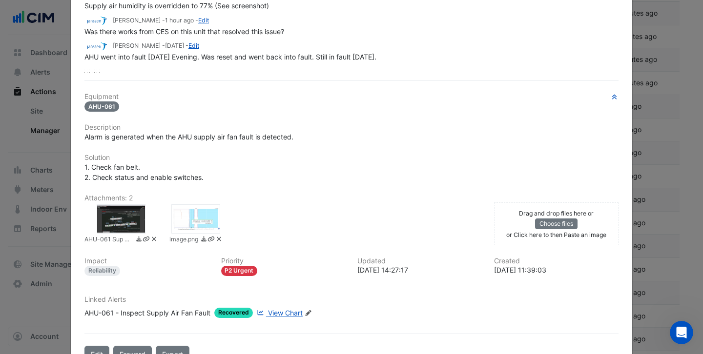
type textarea "**********"
drag, startPoint x: 106, startPoint y: 138, endPoint x: 214, endPoint y: 138, distance: 107.8
click at [214, 138] on span "Alarm is generated when the AHU supply air fan fault is detected." at bounding box center [188, 137] width 209 height 8
click at [282, 134] on span "Alarm is generated when the AHU supply air fan fault is detected." at bounding box center [188, 137] width 209 height 8
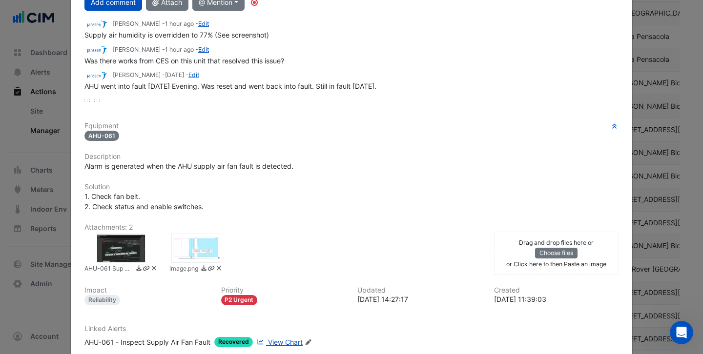
scroll to position [126, 0]
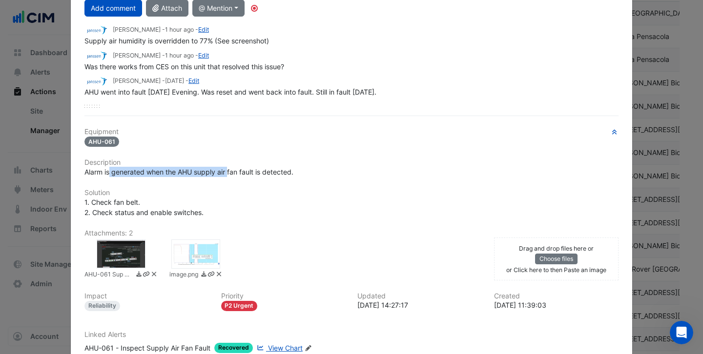
drag, startPoint x: 108, startPoint y: 170, endPoint x: 229, endPoint y: 169, distance: 121.0
click at [229, 169] on span "Alarm is generated when the AHU supply air fan fault is detected." at bounding box center [188, 172] width 209 height 8
click at [129, 203] on span "1. Check fan belt. 2. Check status and enable switches." at bounding box center [143, 207] width 119 height 19
drag, startPoint x: 139, startPoint y: 202, endPoint x: 99, endPoint y: 198, distance: 40.2
click at [99, 198] on span "1. Check fan belt. 2. Check status and enable switches." at bounding box center [143, 207] width 119 height 19
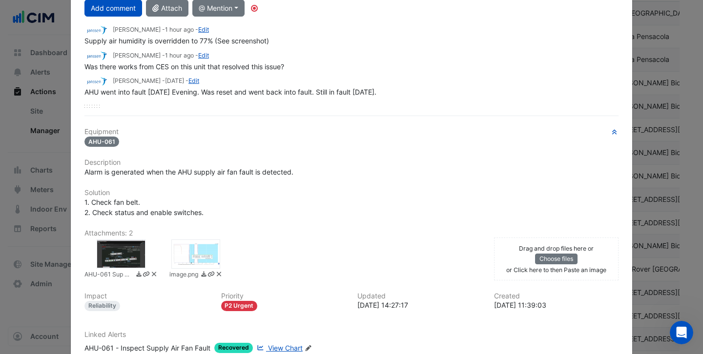
click at [175, 212] on span "1. Check fan belt. 2. Check status and enable switches." at bounding box center [143, 207] width 119 height 19
drag, startPoint x: 211, startPoint y: 212, endPoint x: 124, endPoint y: 212, distance: 86.4
click at [124, 212] on div "1. Check fan belt. 2. Check status and enable switches." at bounding box center [351, 207] width 534 height 20
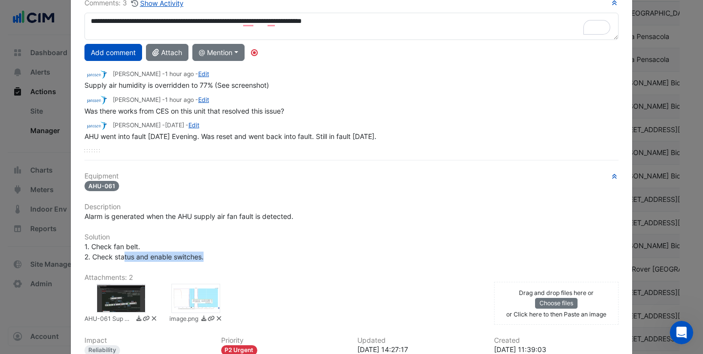
scroll to position [70, 0]
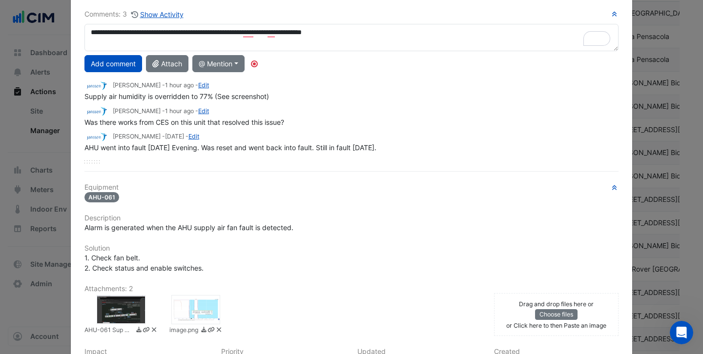
click at [125, 302] on div at bounding box center [121, 309] width 49 height 29
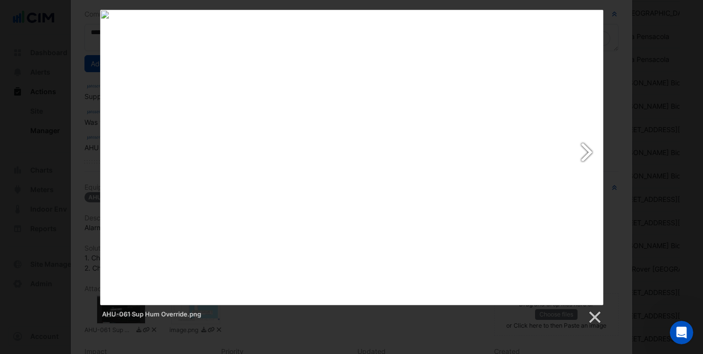
click at [587, 162] on link at bounding box center [442, 158] width 322 height 296
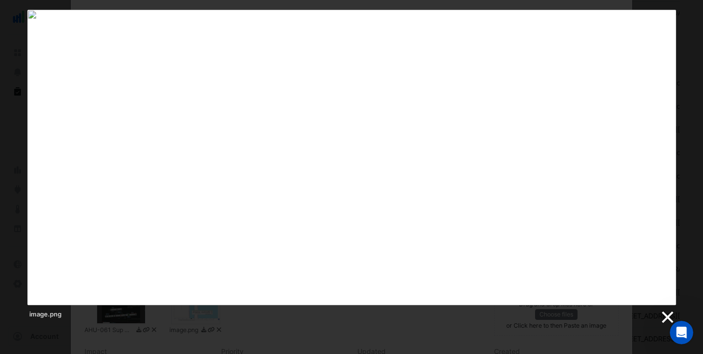
click at [663, 315] on link at bounding box center [666, 317] width 15 height 15
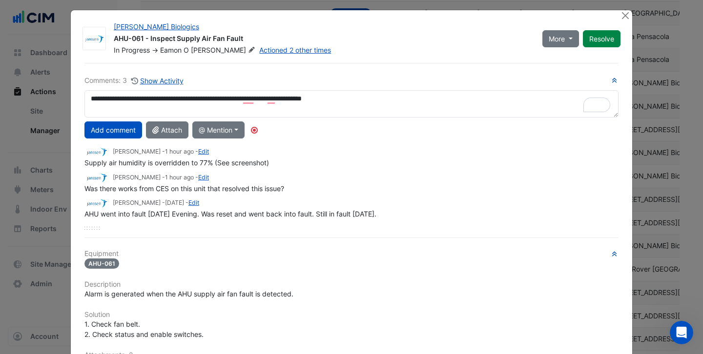
scroll to position [0, 0]
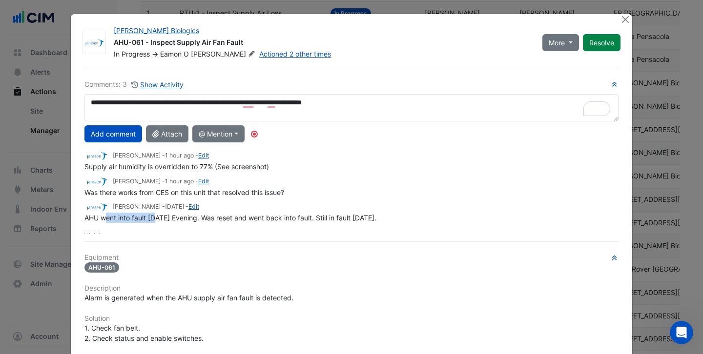
drag, startPoint x: 107, startPoint y: 219, endPoint x: 155, endPoint y: 218, distance: 48.3
click at [156, 218] on span "AHU went into fault Saturday Evening. Was reset and went back into fault. Still…" at bounding box center [230, 218] width 292 height 8
click at [191, 222] on div "AHU went into fault Saturday Evening. Was reset and went back into fault. Still…" at bounding box center [351, 218] width 534 height 10
drag, startPoint x: 212, startPoint y: 217, endPoint x: 295, endPoint y: 217, distance: 82.5
click at [295, 217] on span "AHU went into fault Saturday Evening. Was reset and went back into fault. Still…" at bounding box center [230, 218] width 292 height 8
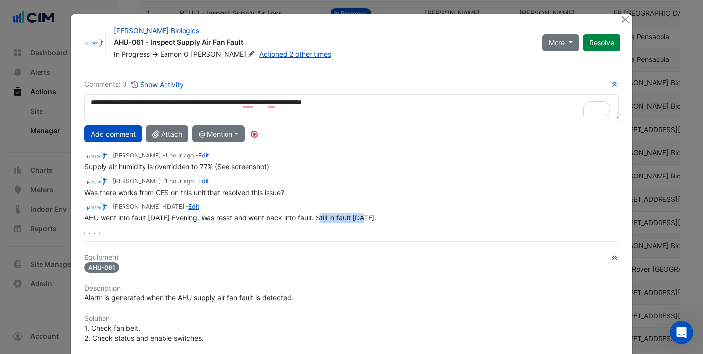
drag, startPoint x: 322, startPoint y: 217, endPoint x: 366, endPoint y: 216, distance: 43.9
click at [366, 216] on span "AHU went into fault Saturday Evening. Was reset and went back into fault. Still…" at bounding box center [230, 218] width 292 height 8
drag, startPoint x: 102, startPoint y: 192, endPoint x: 162, endPoint y: 189, distance: 59.6
click at [162, 189] on span "Was there works from CES on this unit that resolved this issue?" at bounding box center [184, 192] width 200 height 8
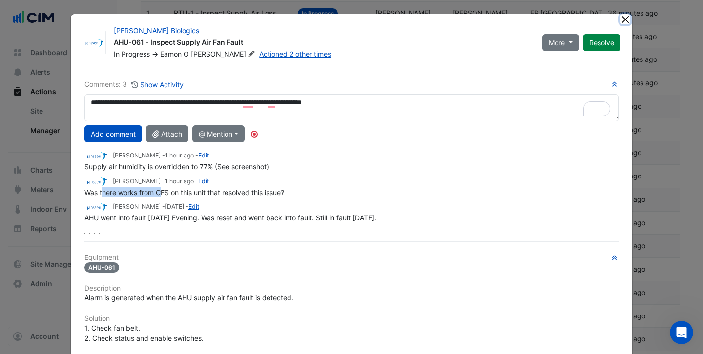
click at [627, 21] on button "Close" at bounding box center [625, 19] width 10 height 10
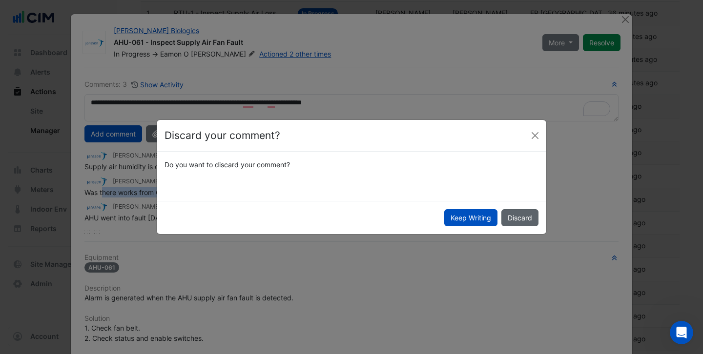
click at [509, 220] on button "Discard" at bounding box center [519, 217] width 37 height 17
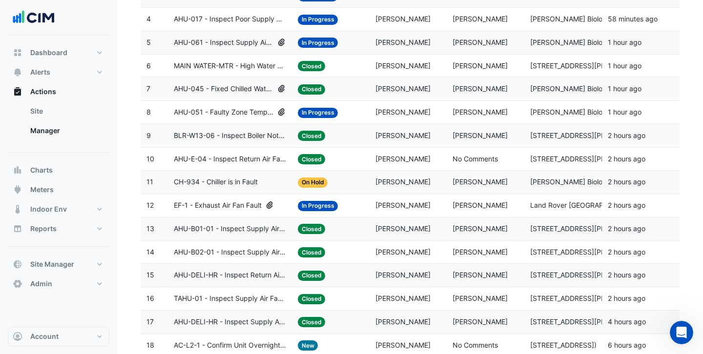
scroll to position [290, 0]
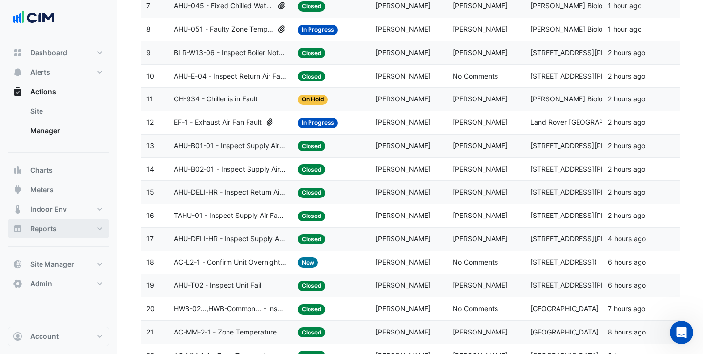
click at [55, 224] on button "Reports" at bounding box center [59, 229] width 102 height 20
select select "***"
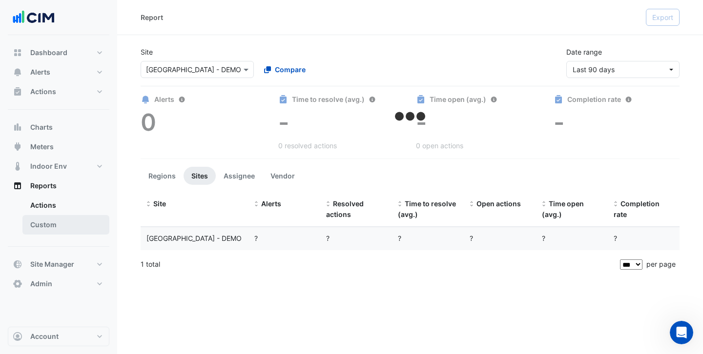
click at [68, 224] on link "Custom" at bounding box center [65, 225] width 87 height 20
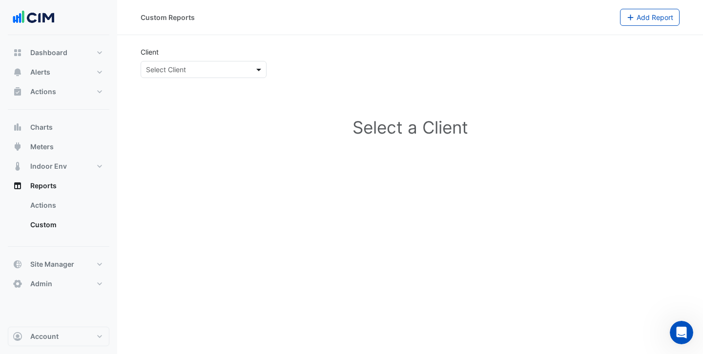
click at [262, 70] on span at bounding box center [260, 69] width 12 height 10
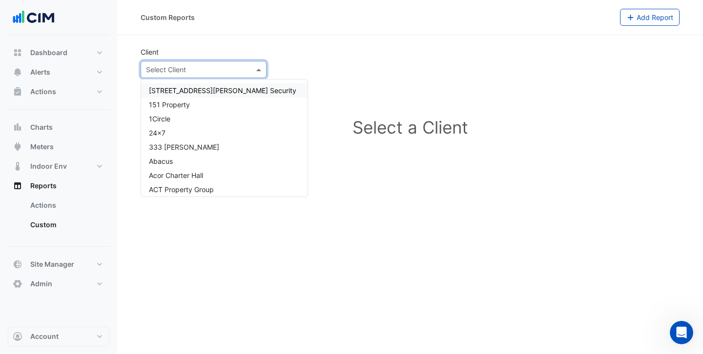
click at [343, 42] on section "Client Select Client Select a Client" at bounding box center [410, 104] width 586 height 138
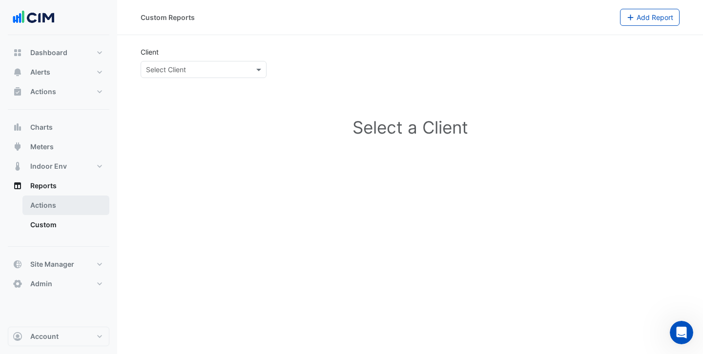
click at [59, 199] on link "Actions" at bounding box center [65, 206] width 87 height 20
select select "***"
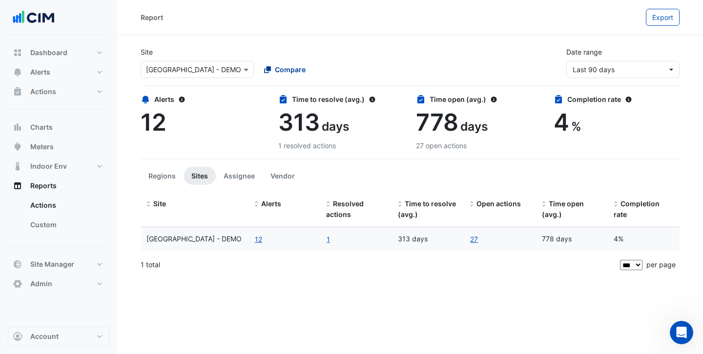
click at [275, 68] on span "Compare" at bounding box center [290, 69] width 31 height 10
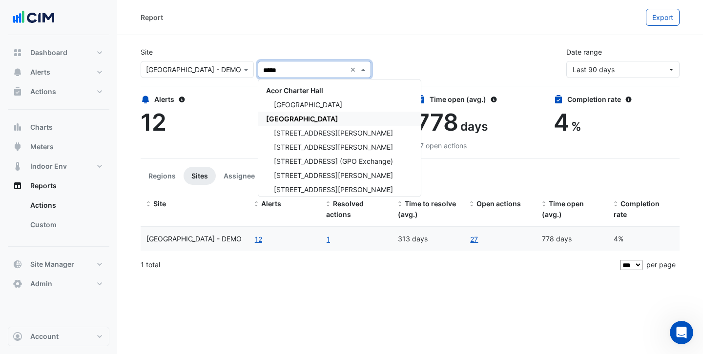
click at [294, 115] on span "[GEOGRAPHIC_DATA]" at bounding box center [302, 119] width 72 height 8
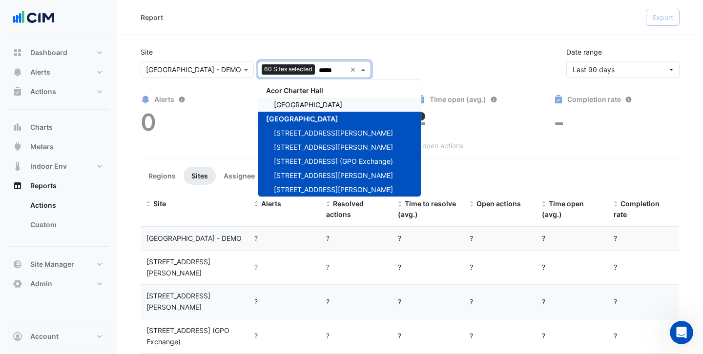
type input "*****"
click at [439, 41] on div "Site × Nakatomi Plaza - DEMO 60 Sites selected ***** × Acor Charter Hall Chifle…" at bounding box center [410, 58] width 550 height 39
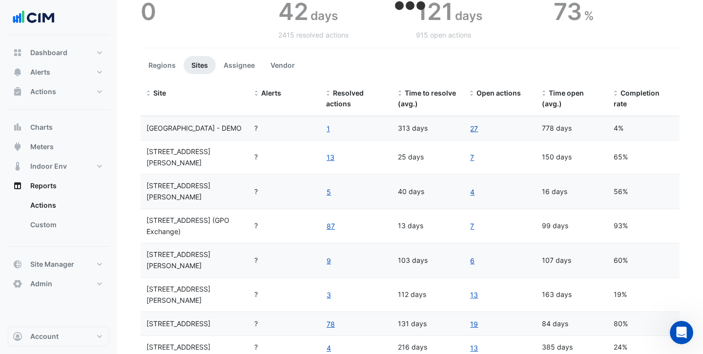
scroll to position [110, 0]
click at [637, 91] on span "Completion rate" at bounding box center [636, 100] width 46 height 20
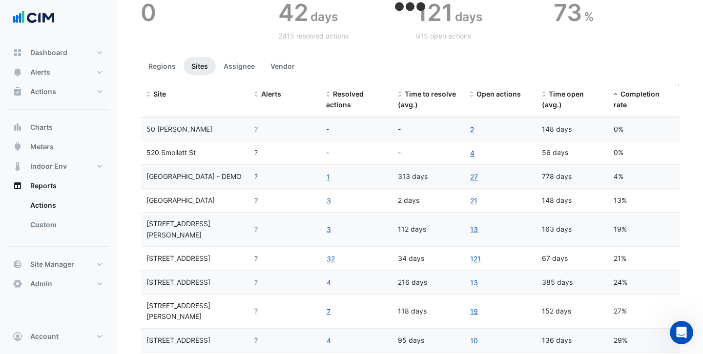
click at [637, 91] on span "Completion rate" at bounding box center [636, 100] width 46 height 20
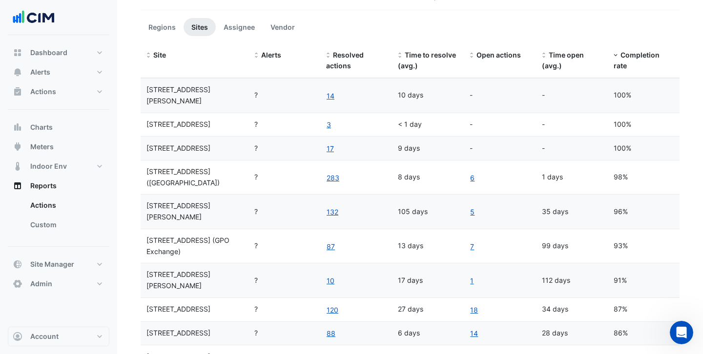
scroll to position [143, 0]
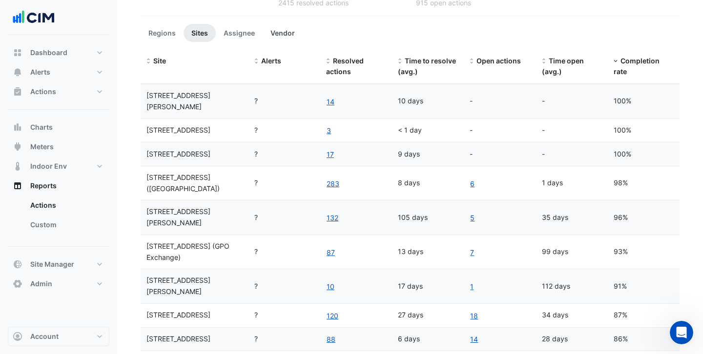
click at [288, 34] on button "Vendor" at bounding box center [283, 33] width 40 height 18
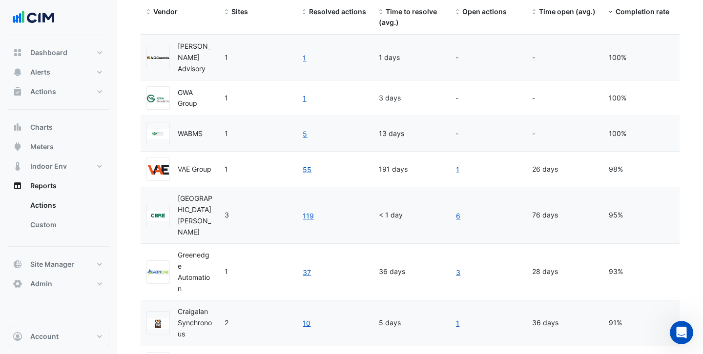
scroll to position [227, 0]
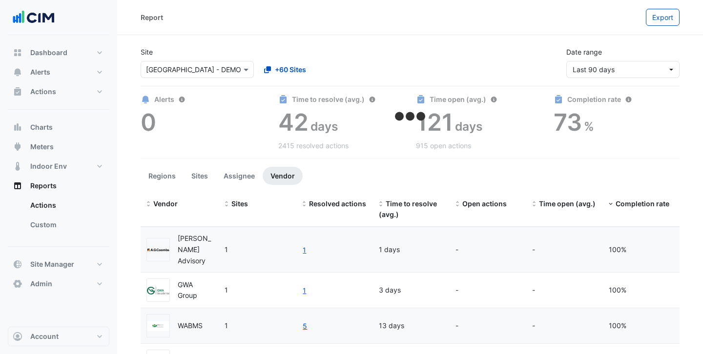
select select "***"
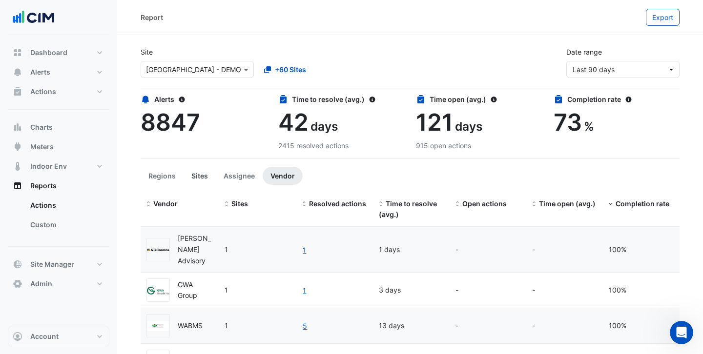
click at [205, 176] on button "Sites" at bounding box center [199, 176] width 32 height 18
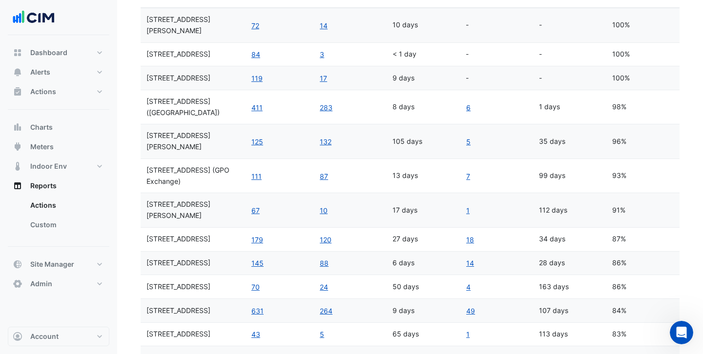
scroll to position [218, 0]
click at [320, 206] on link "10" at bounding box center [323, 211] width 9 height 11
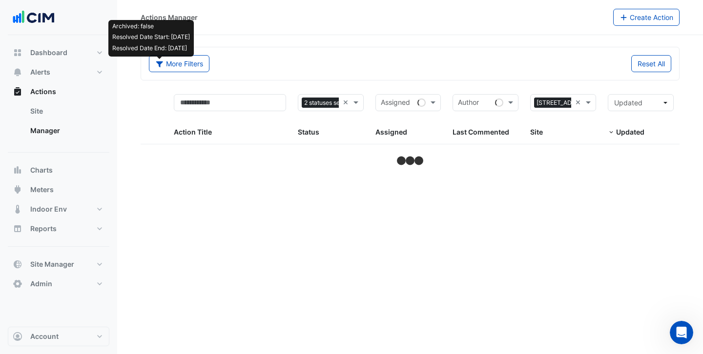
select select "***"
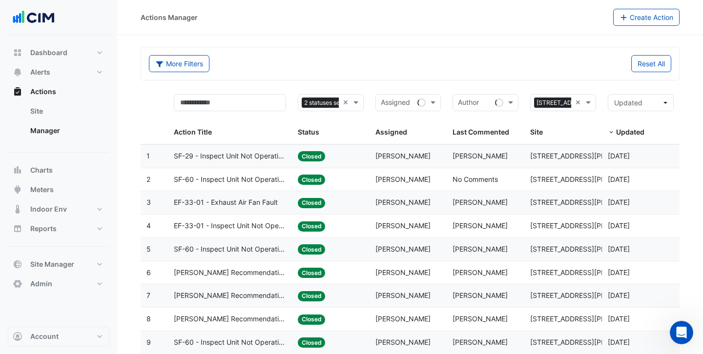
scroll to position [36, 0]
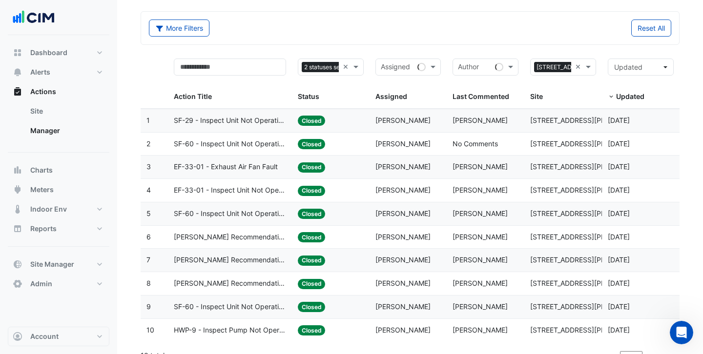
click at [199, 165] on span "EF-33-01 - Exhaust Air Fan Fault" at bounding box center [226, 167] width 104 height 11
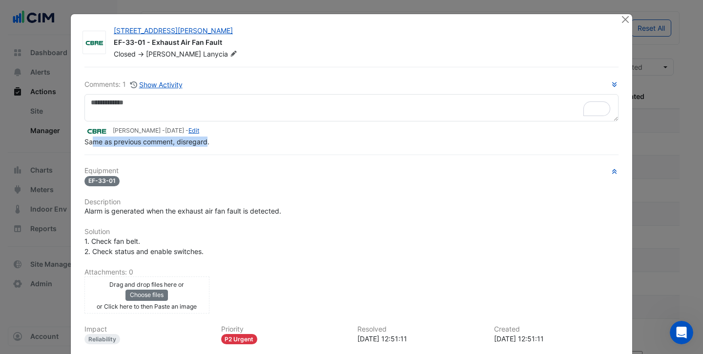
drag, startPoint x: 206, startPoint y: 165, endPoint x: 92, endPoint y: 146, distance: 115.8
click at [92, 146] on div "Comments: 1 Show Activity [PERSON_NAME] - [DATE] - Edit Same as previous commen…" at bounding box center [352, 249] width 546 height 365
click at [625, 19] on button "Close" at bounding box center [625, 19] width 10 height 10
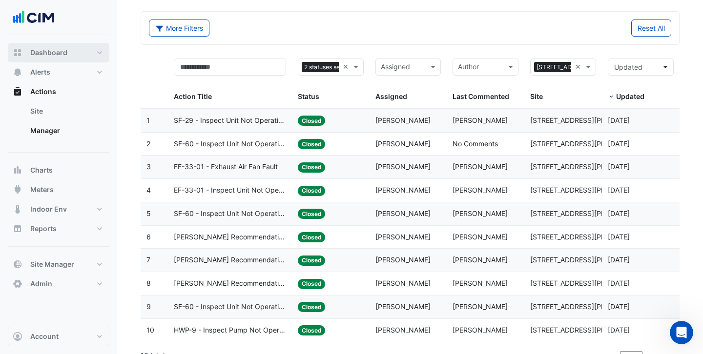
click at [67, 59] on button "Dashboard" at bounding box center [59, 53] width 102 height 20
select select "***"
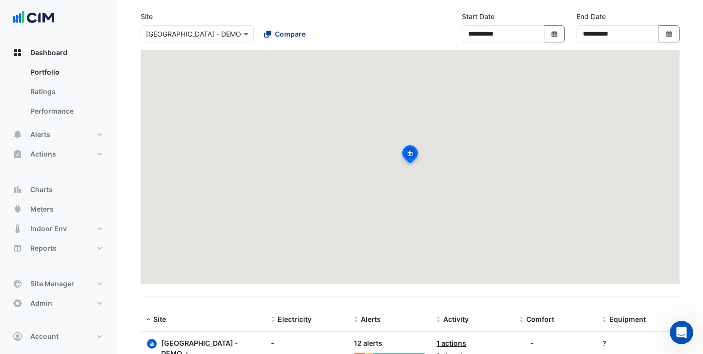
click at [282, 39] on span "Compare" at bounding box center [290, 34] width 31 height 10
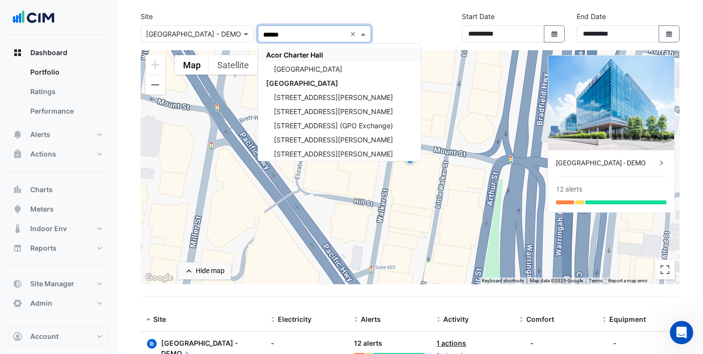
type input "*******"
click at [298, 81] on span "[GEOGRAPHIC_DATA]" at bounding box center [302, 83] width 72 height 8
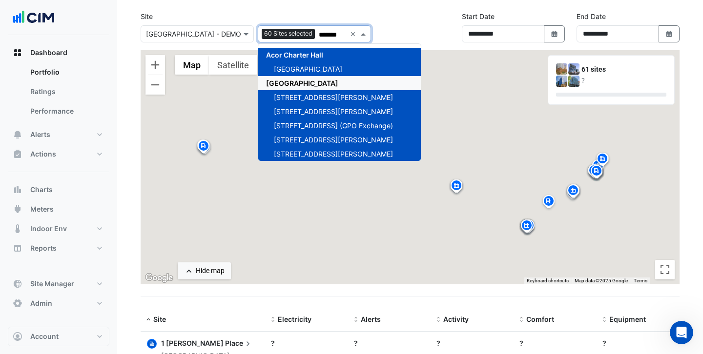
click at [429, 32] on div "Site × [GEOGRAPHIC_DATA] - DEMO 60 Sites selected ******* × [GEOGRAPHIC_DATA] […" at bounding box center [410, 30] width 550 height 39
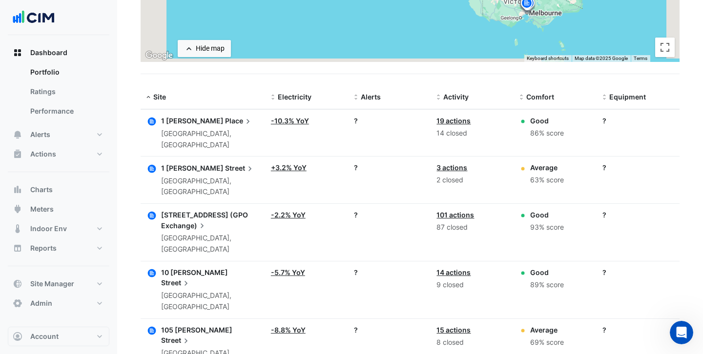
scroll to position [263, 0]
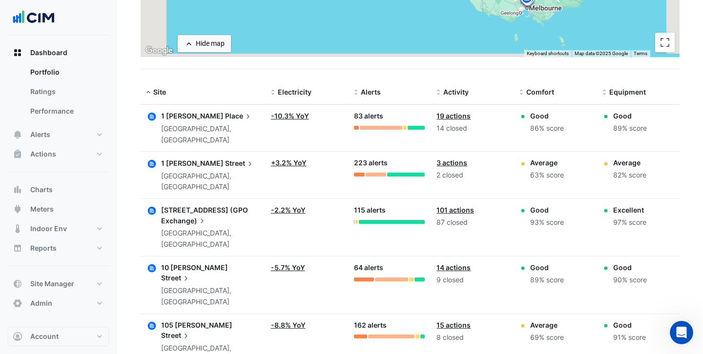
click at [225, 117] on span "Place" at bounding box center [239, 116] width 28 height 11
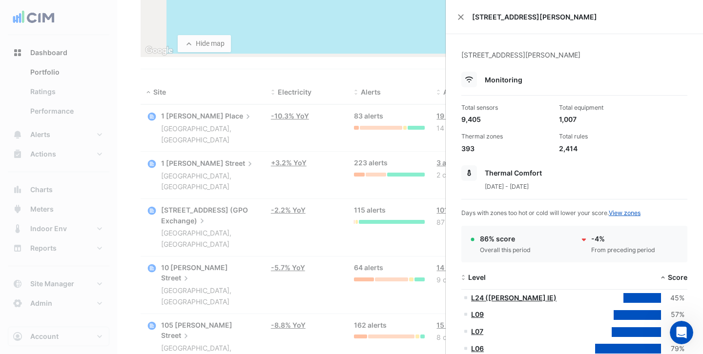
drag, startPoint x: 482, startPoint y: 119, endPoint x: 462, endPoint y: 120, distance: 20.0
click at [462, 120] on div "9,405" at bounding box center [506, 119] width 90 height 10
click at [501, 125] on div "Total sensors 9,405 Total equipment 1,007 Thermal zones 393 Total rules 2,414" at bounding box center [574, 125] width 234 height 58
drag, startPoint x: 476, startPoint y: 120, endPoint x: 460, endPoint y: 120, distance: 15.6
click at [460, 120] on div "Total sensors 9,405" at bounding box center [506, 113] width 98 height 21
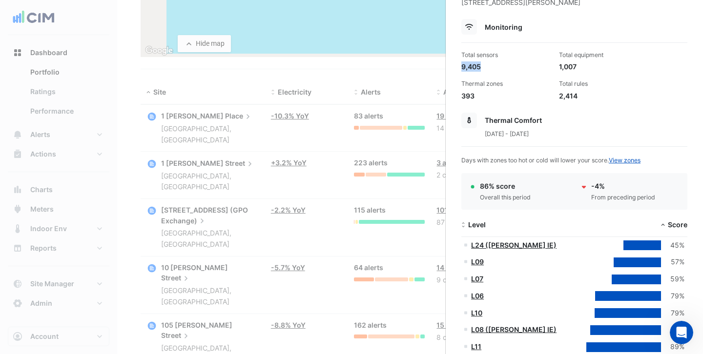
scroll to position [55, 0]
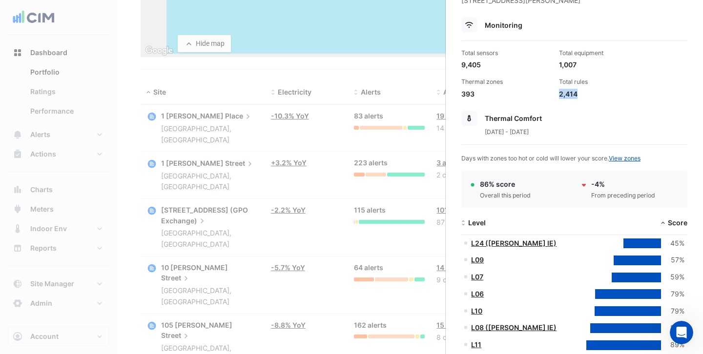
drag, startPoint x: 580, startPoint y: 93, endPoint x: 559, endPoint y: 93, distance: 20.5
click at [559, 93] on div "2,414" at bounding box center [604, 94] width 90 height 10
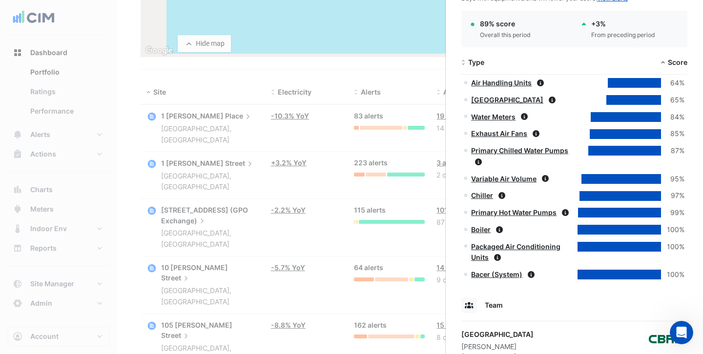
scroll to position [591, 0]
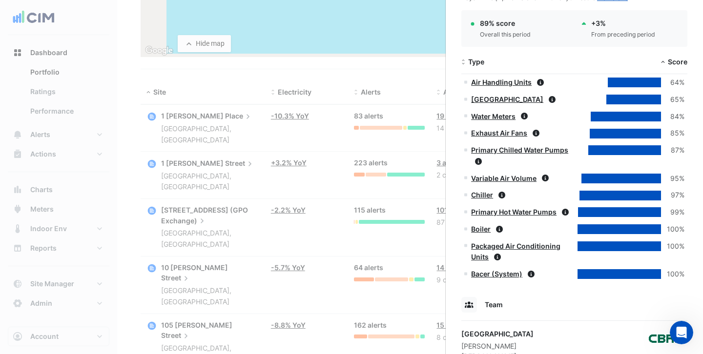
click at [510, 83] on link "Air Handling Units" at bounding box center [501, 82] width 61 height 8
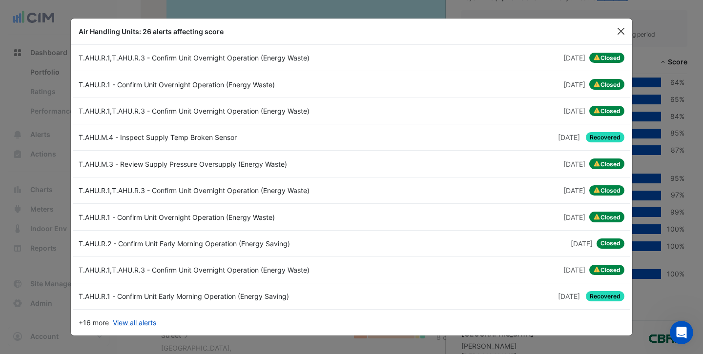
click at [619, 36] on button "Close" at bounding box center [620, 31] width 15 height 15
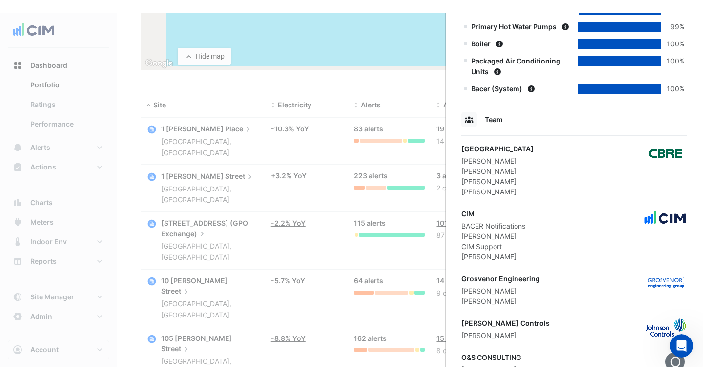
scroll to position [789, 0]
